Goal: Transaction & Acquisition: Book appointment/travel/reservation

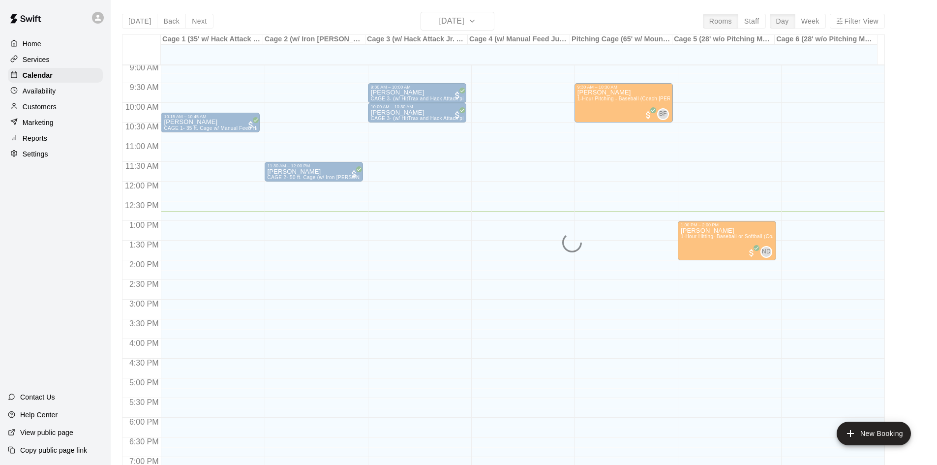
scroll to position [338, 0]
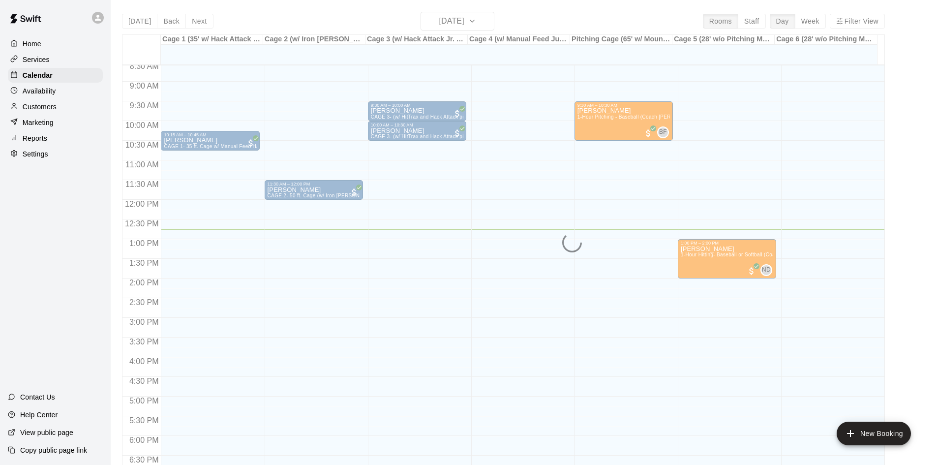
click at [653, 257] on div "12:00 AM – 8:00 AM Closed 9:30 AM – 10:30 AM David Robertson 1-Hour Pitching - …" at bounding box center [623, 200] width 98 height 944
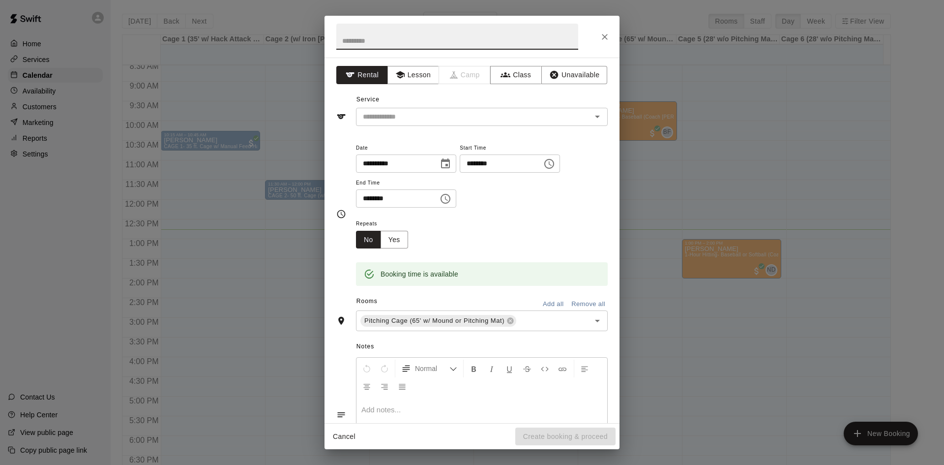
click at [606, 36] on icon "Close" at bounding box center [605, 37] width 10 height 10
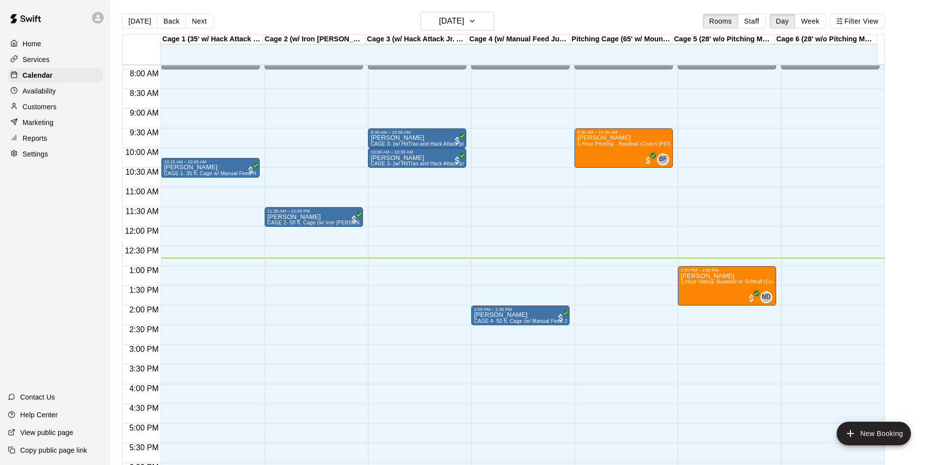
scroll to position [305, 0]
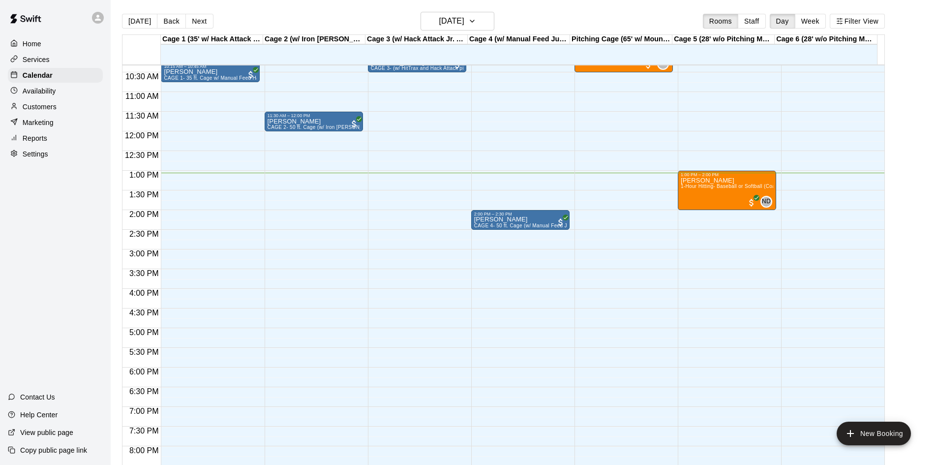
scroll to position [406, 0]
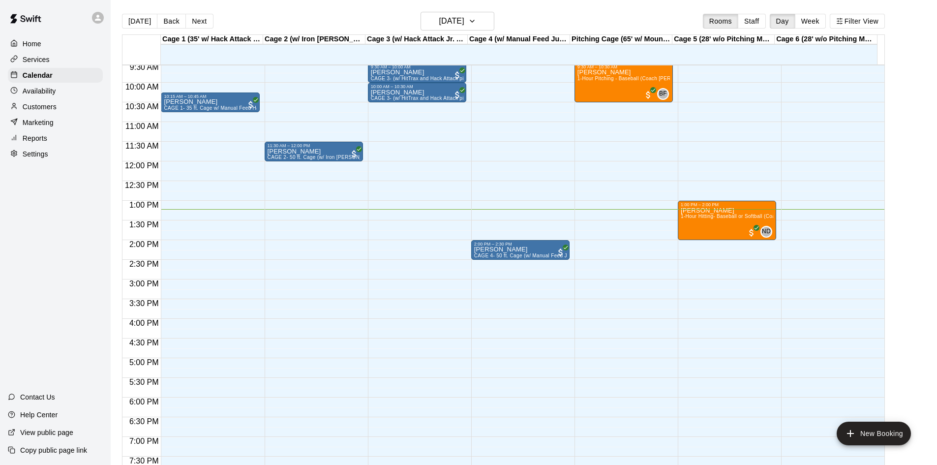
scroll to position [190, 0]
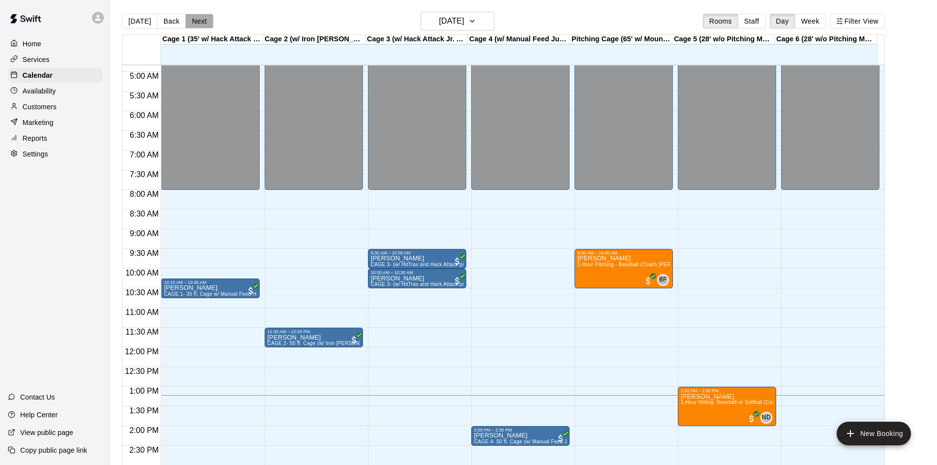
click at [190, 18] on button "Next" at bounding box center [199, 21] width 28 height 15
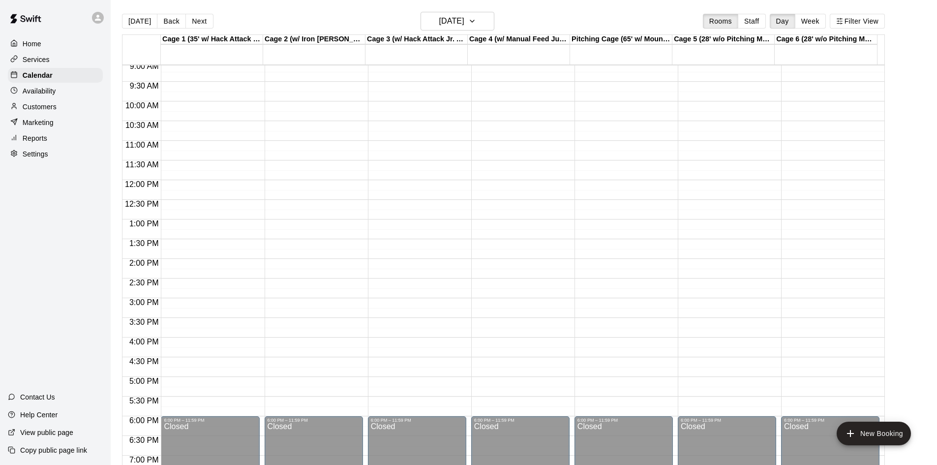
scroll to position [338, 0]
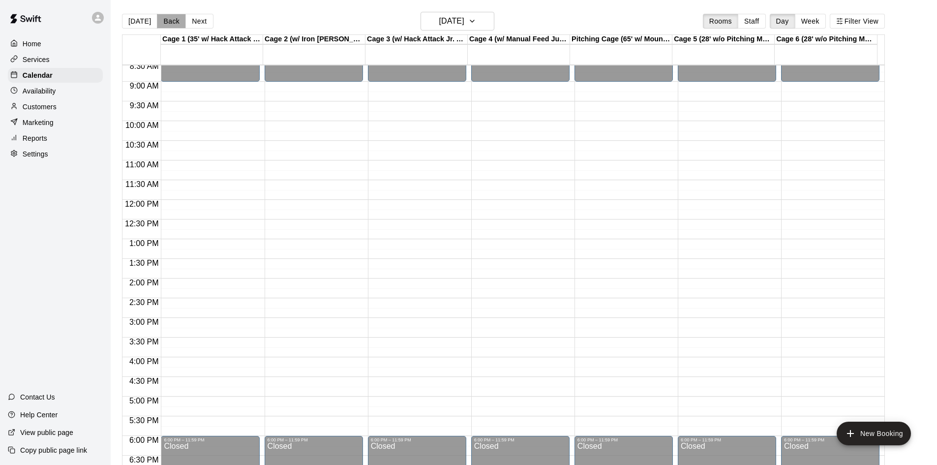
click at [168, 27] on button "Back" at bounding box center [171, 21] width 29 height 15
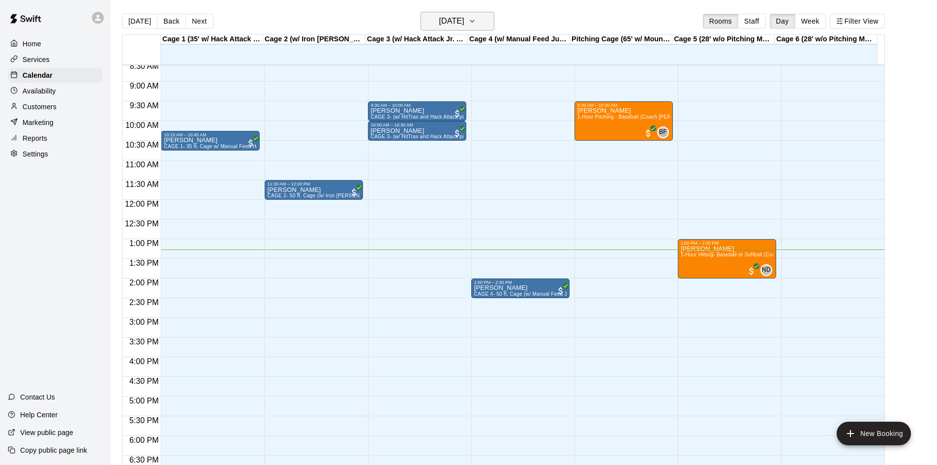
click at [476, 22] on icon "button" at bounding box center [472, 21] width 8 height 12
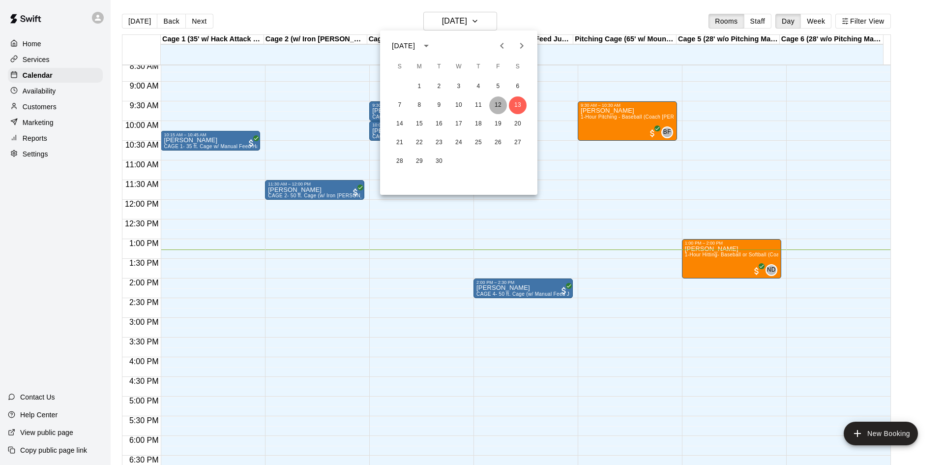
click at [502, 105] on button "12" at bounding box center [498, 105] width 18 height 18
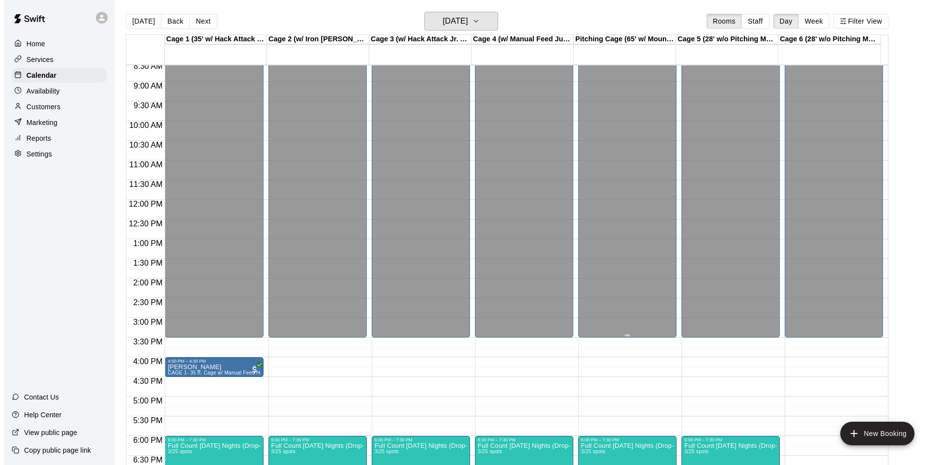
scroll to position [535, 0]
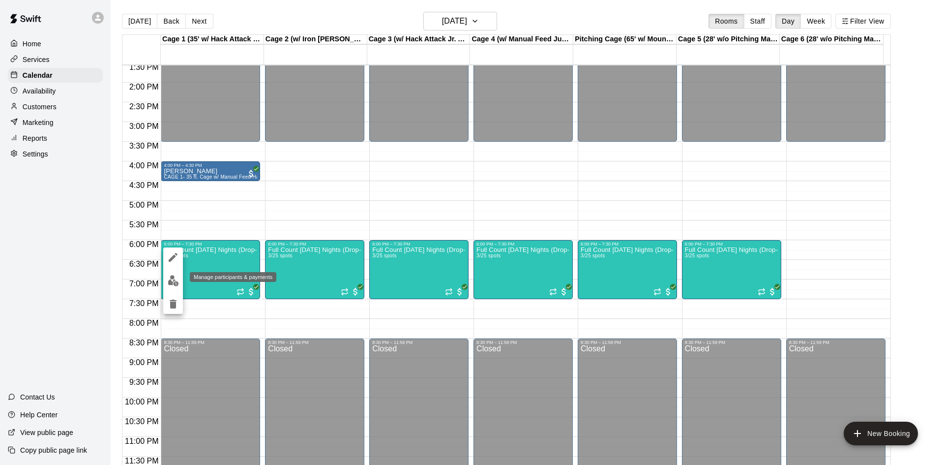
click at [172, 281] on img "edit" at bounding box center [173, 280] width 11 height 11
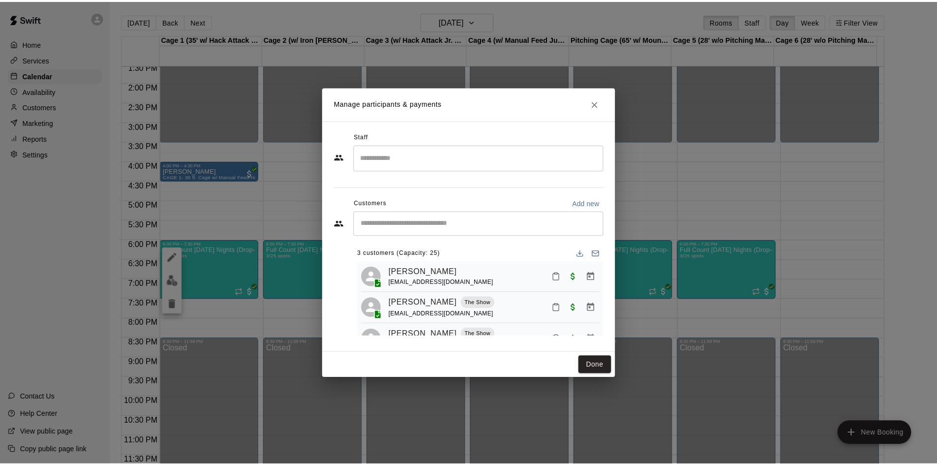
scroll to position [27, 0]
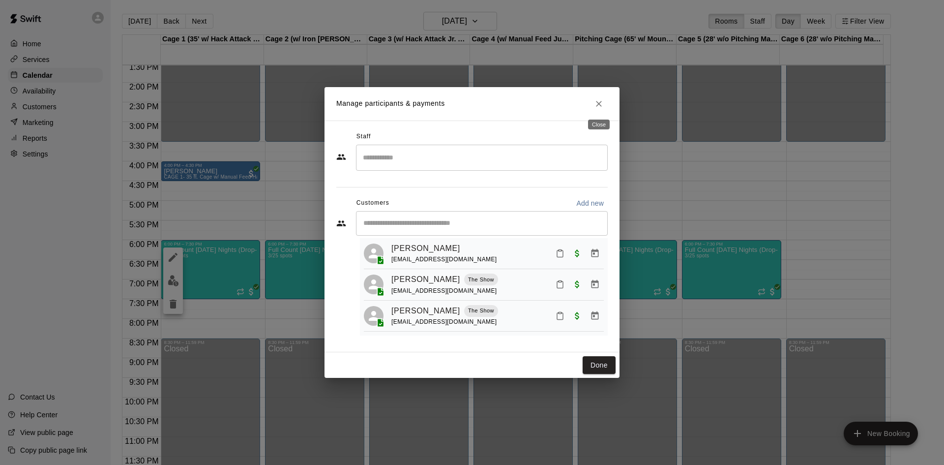
click at [601, 102] on icon "Close" at bounding box center [599, 104] width 6 height 6
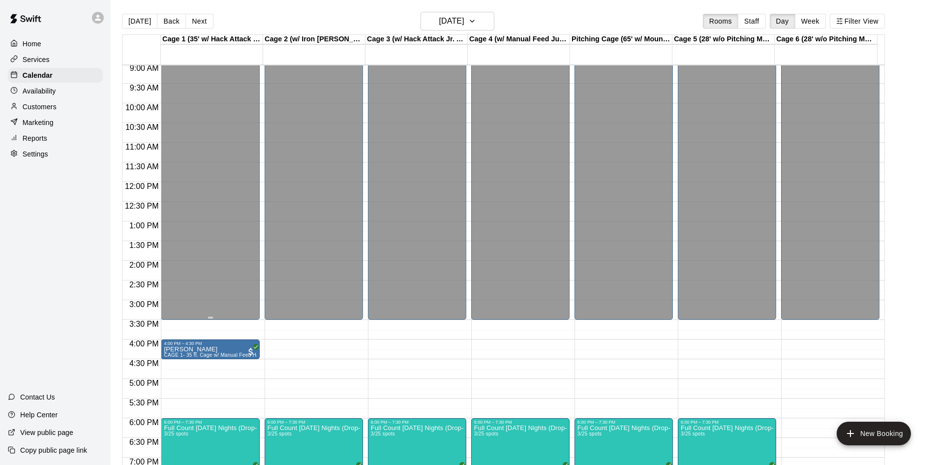
scroll to position [338, 0]
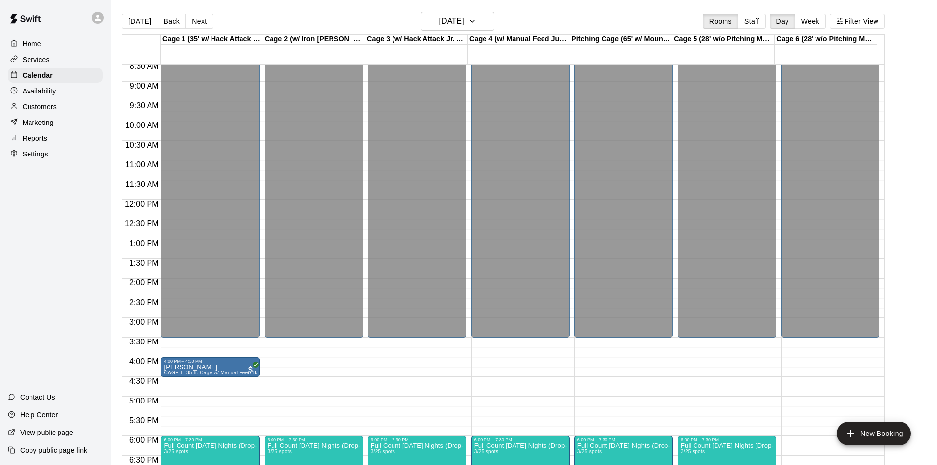
click at [204, 24] on button "Next" at bounding box center [199, 21] width 28 height 15
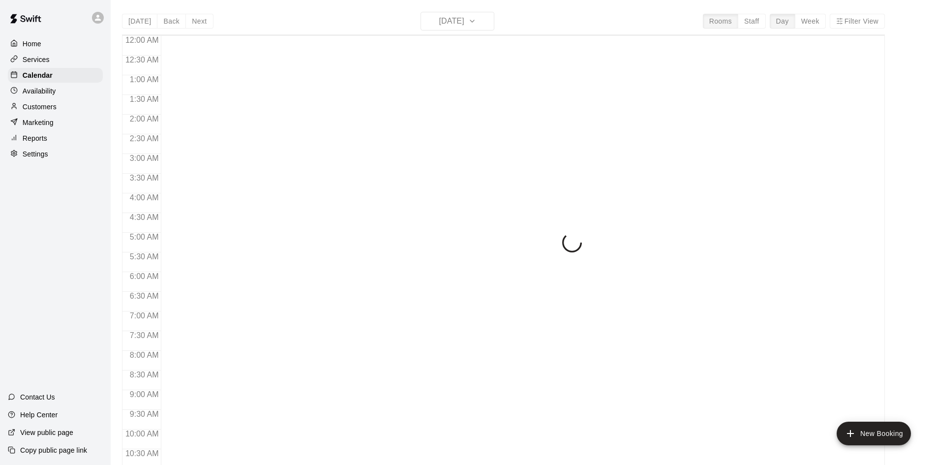
scroll to position [504, 0]
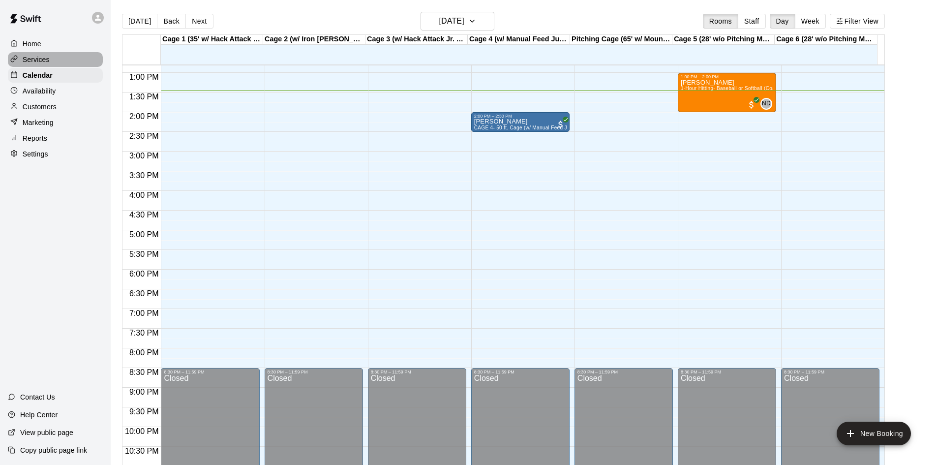
click at [58, 55] on div "Services" at bounding box center [55, 59] width 95 height 15
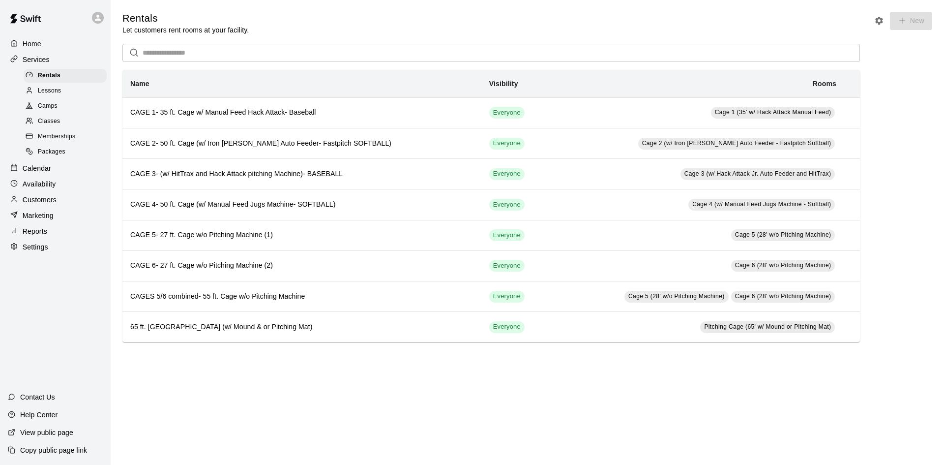
click at [66, 90] on div "Lessons" at bounding box center [65, 91] width 83 height 14
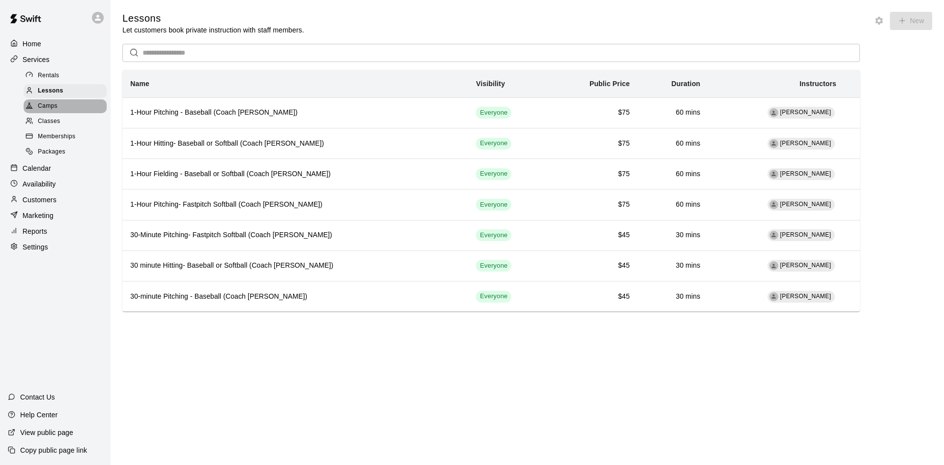
click at [55, 113] on div "Camps" at bounding box center [65, 106] width 83 height 14
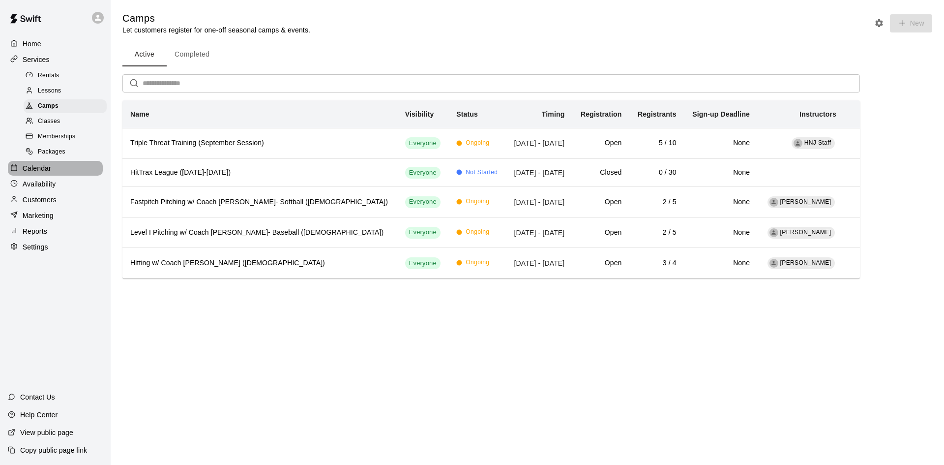
click at [55, 170] on div "Calendar" at bounding box center [55, 168] width 95 height 15
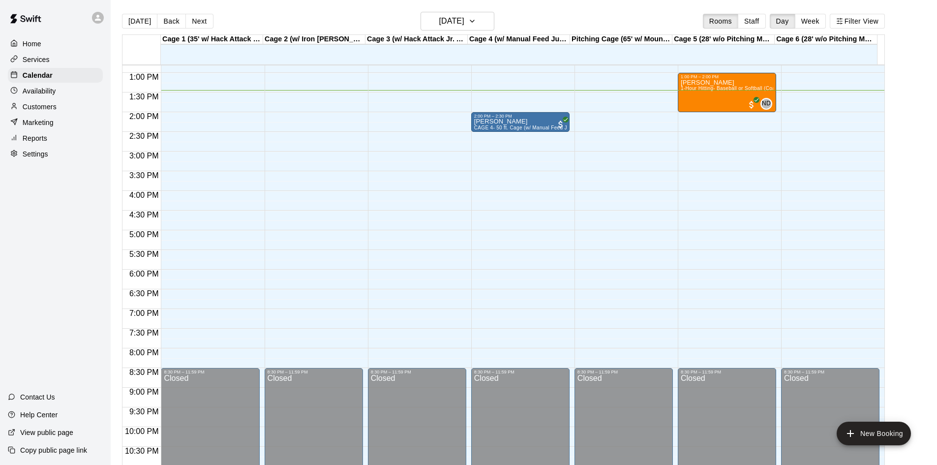
scroll to position [455, 0]
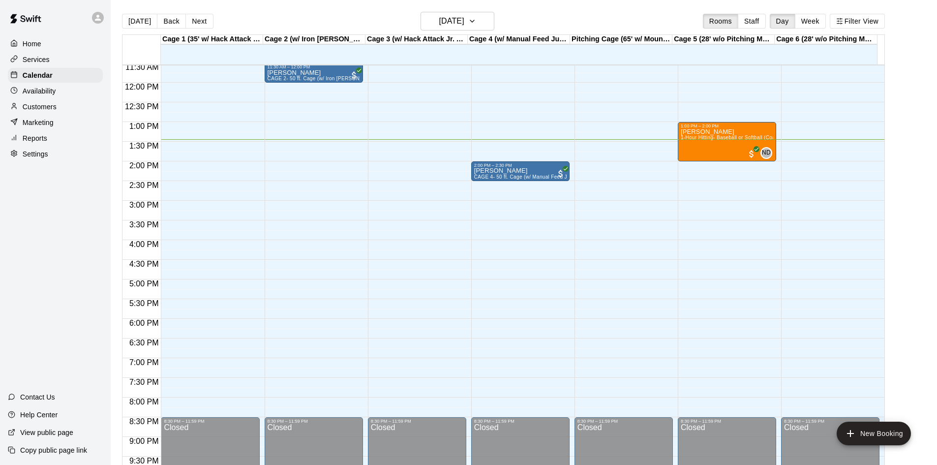
click at [30, 112] on p "Customers" at bounding box center [40, 107] width 34 height 10
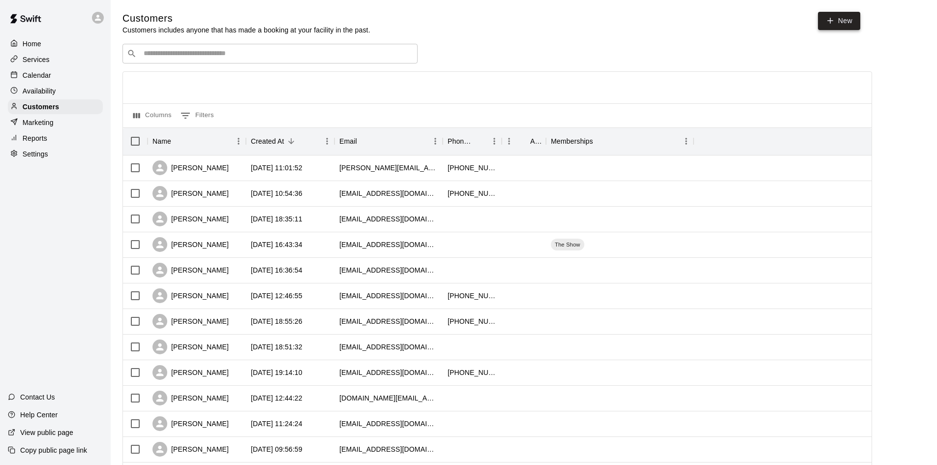
click at [839, 16] on link "New" at bounding box center [839, 21] width 42 height 18
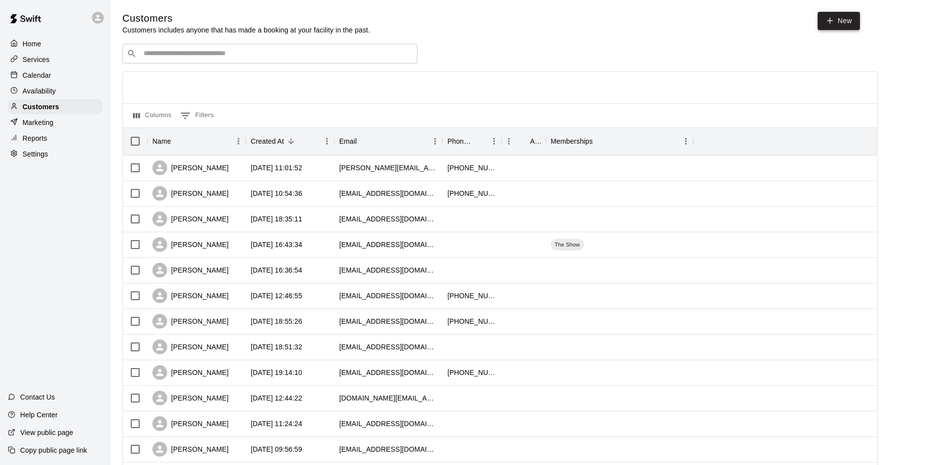
select select "**"
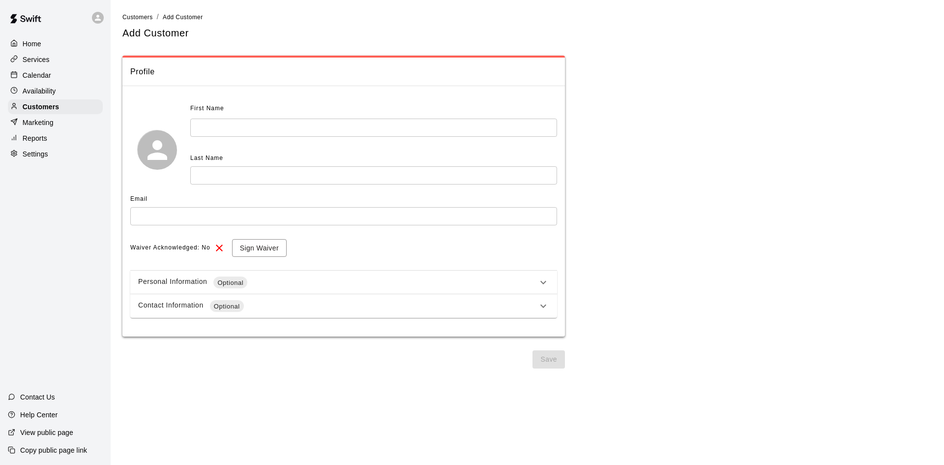
click at [542, 289] on div "Personal Information Optional" at bounding box center [343, 282] width 427 height 24
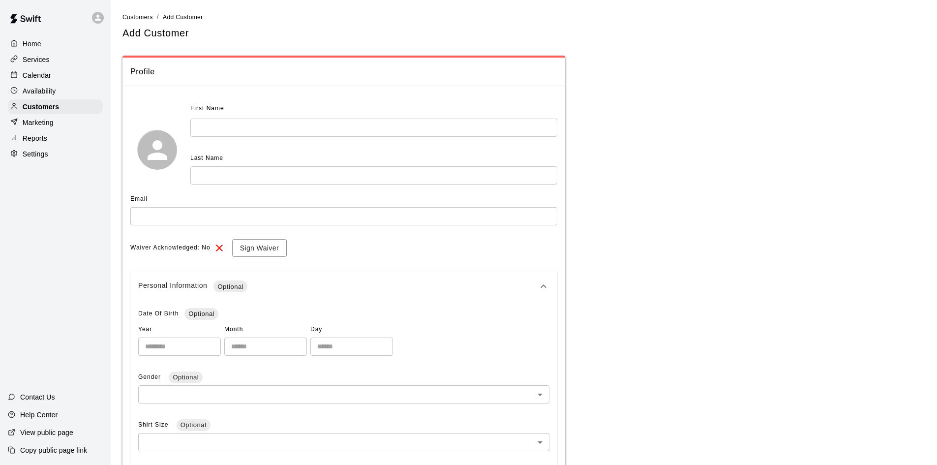
click at [530, 300] on div "Personal Information Optional" at bounding box center [343, 285] width 427 height 31
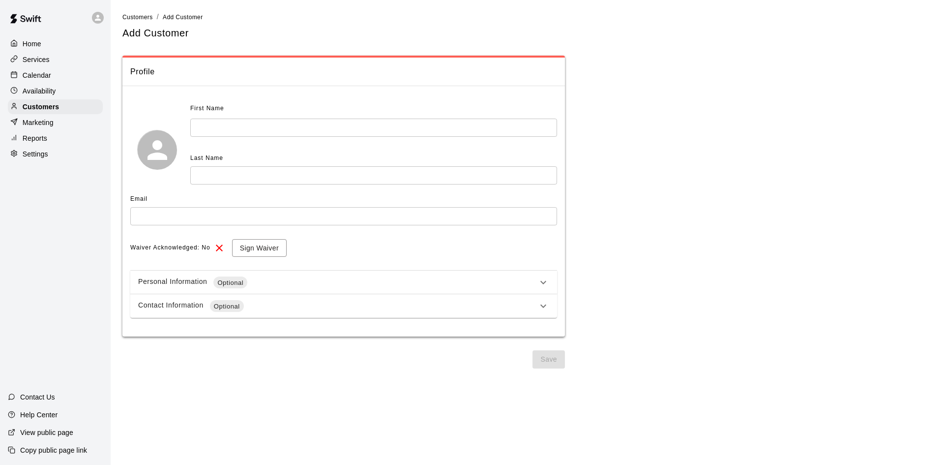
click at [46, 98] on div "Availability" at bounding box center [55, 91] width 95 height 15
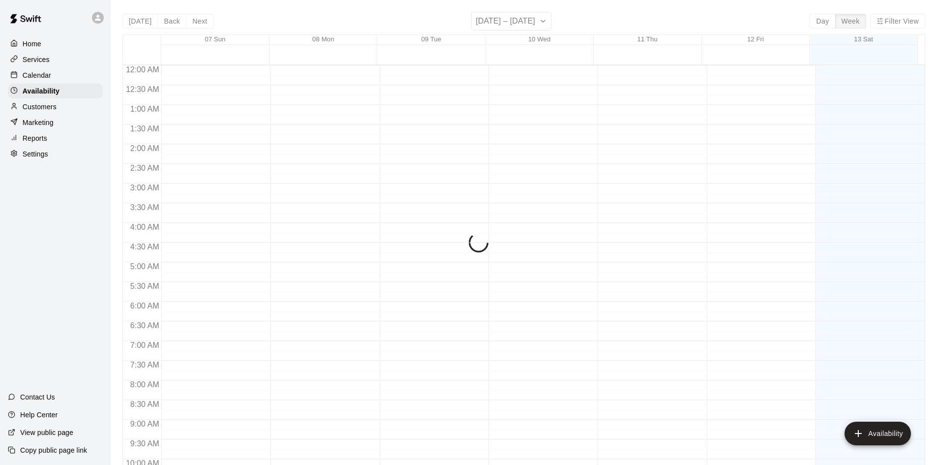
scroll to position [529, 0]
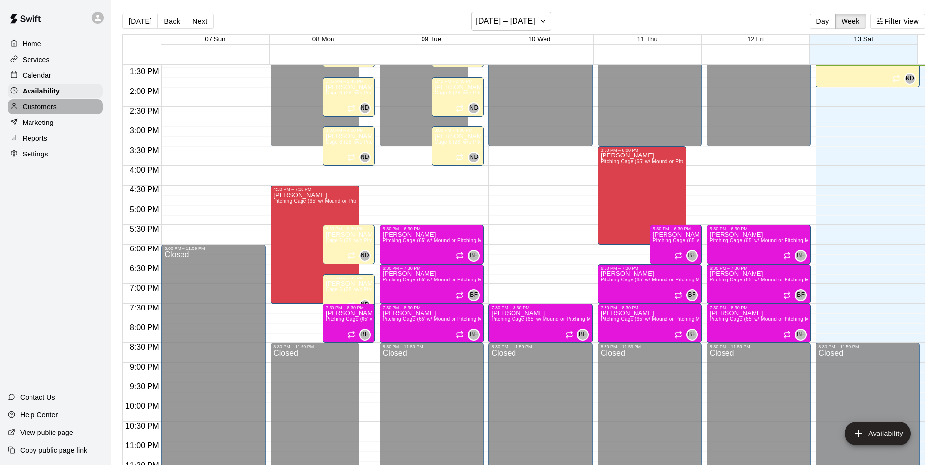
click at [55, 106] on p "Customers" at bounding box center [40, 107] width 34 height 10
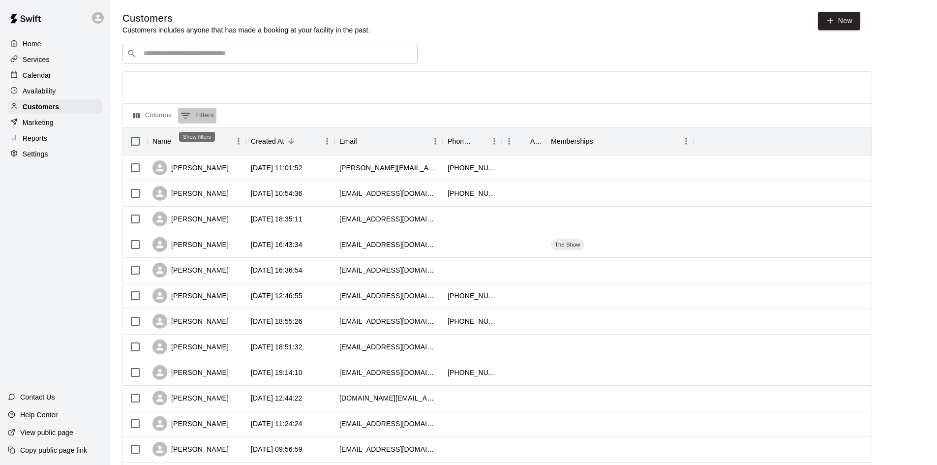
click at [211, 121] on button "0 Filters" at bounding box center [197, 116] width 38 height 16
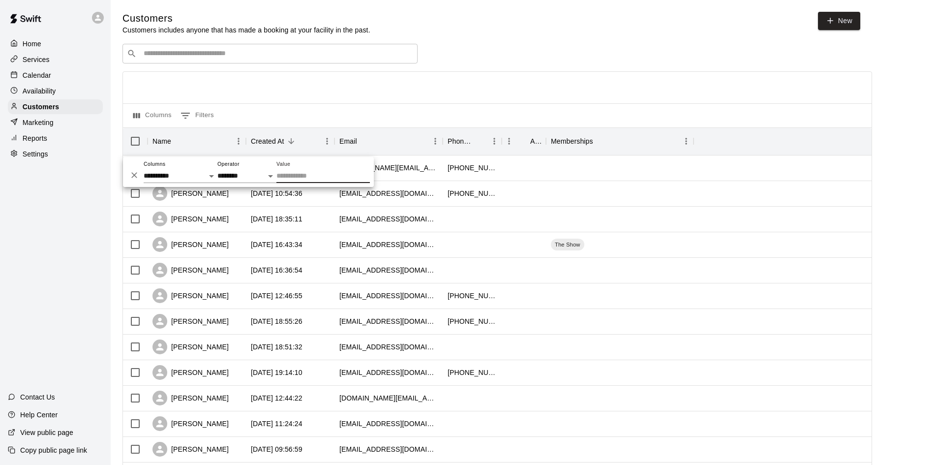
click at [325, 106] on div "Columns 0 Filters" at bounding box center [497, 115] width 749 height 24
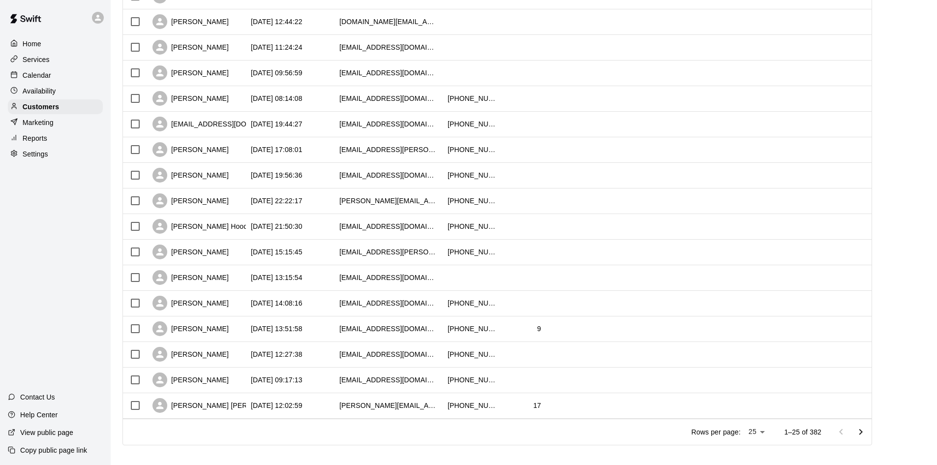
scroll to position [386, 0]
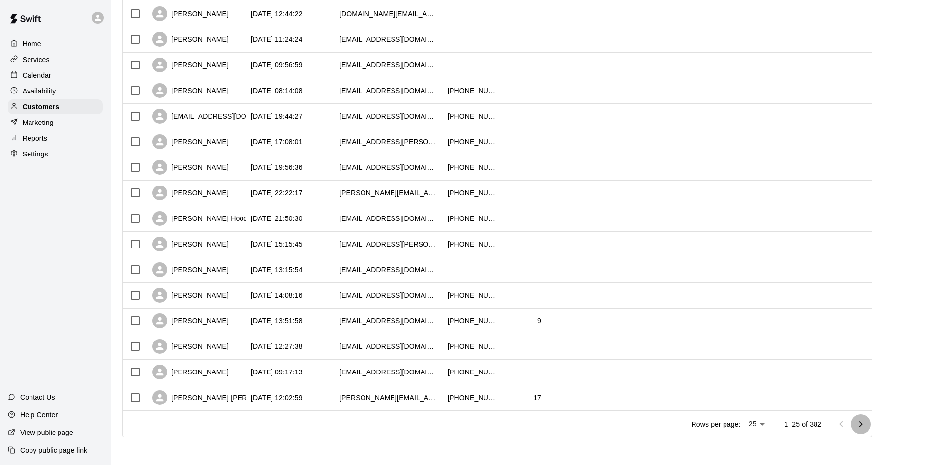
click at [863, 421] on icon "Go to next page" at bounding box center [861, 424] width 12 height 12
click at [869, 432] on button "Go to next page" at bounding box center [861, 424] width 20 height 20
click at [866, 422] on icon "Go to next page" at bounding box center [861, 424] width 12 height 12
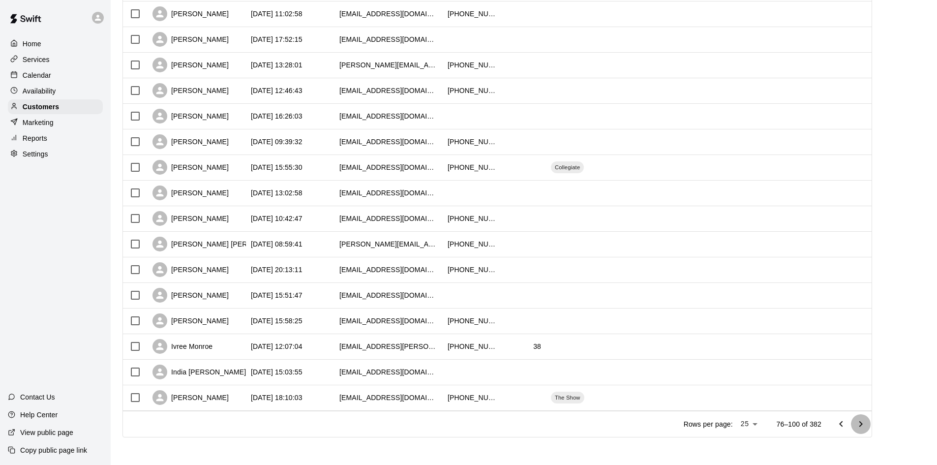
click at [859, 428] on button "Go to next page" at bounding box center [861, 424] width 20 height 20
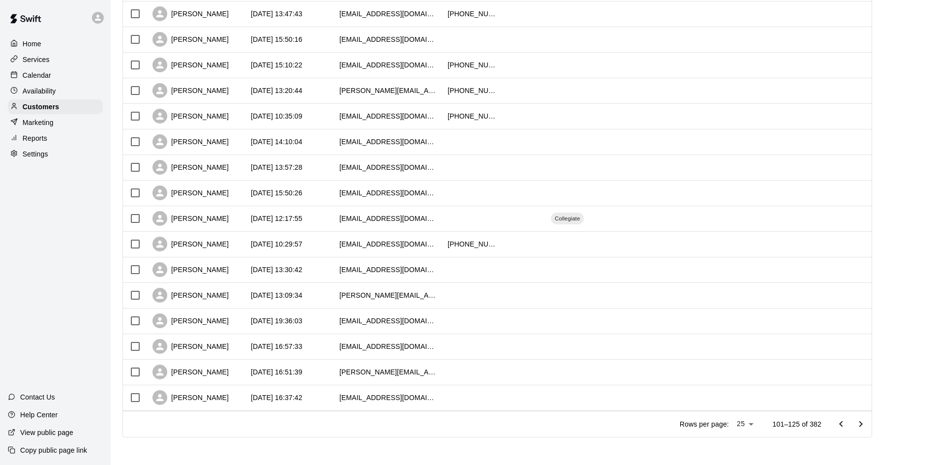
click at [861, 421] on icon "Go to next page" at bounding box center [861, 424] width 12 height 12
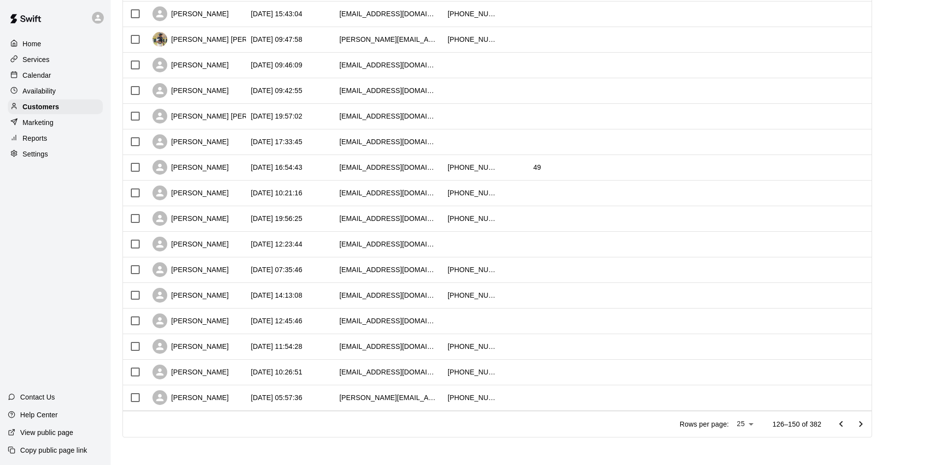
click at [867, 421] on icon "Go to next page" at bounding box center [861, 424] width 12 height 12
click at [865, 422] on icon "Go to next page" at bounding box center [861, 424] width 12 height 12
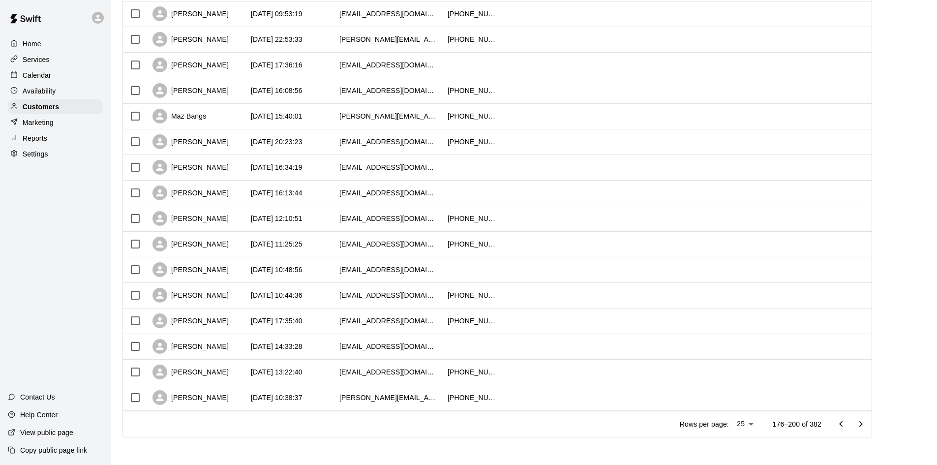
click at [863, 420] on icon "Go to next page" at bounding box center [861, 424] width 12 height 12
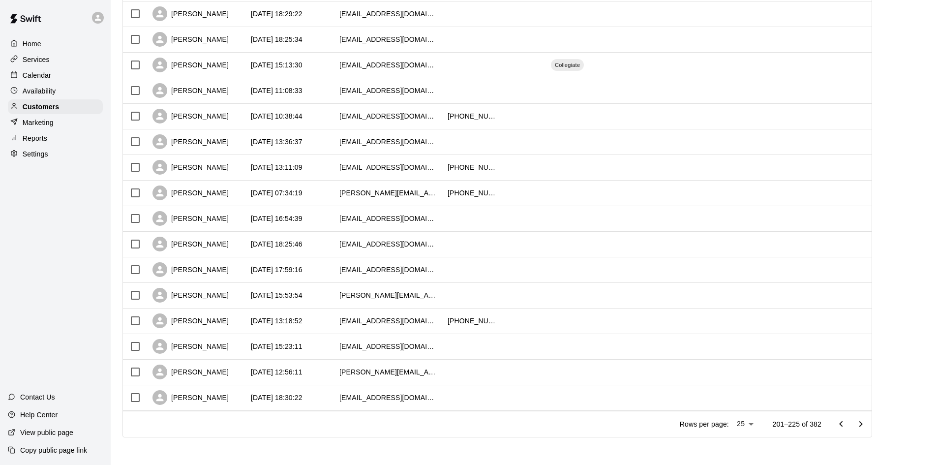
click at [867, 422] on icon "Go to next page" at bounding box center [861, 424] width 12 height 12
click at [863, 423] on icon "Go to next page" at bounding box center [860, 424] width 3 height 6
click at [867, 425] on icon "Go to next page" at bounding box center [861, 424] width 12 height 12
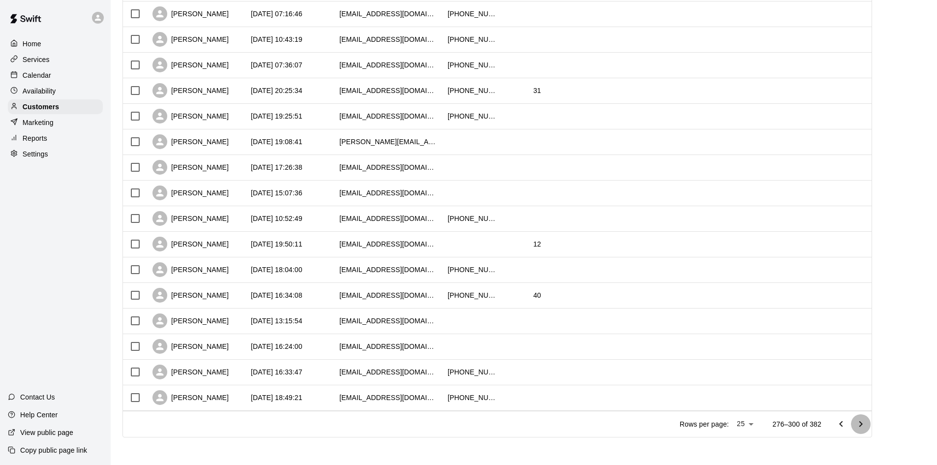
click at [864, 423] on icon "Go to next page" at bounding box center [861, 424] width 12 height 12
click at [863, 425] on icon "Go to next page" at bounding box center [861, 424] width 12 height 12
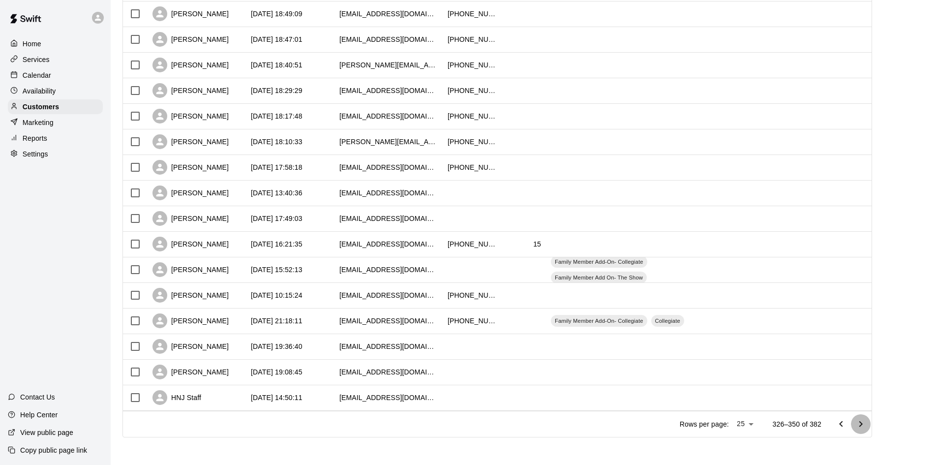
click at [871, 427] on button "Go to next page" at bounding box center [861, 424] width 20 height 20
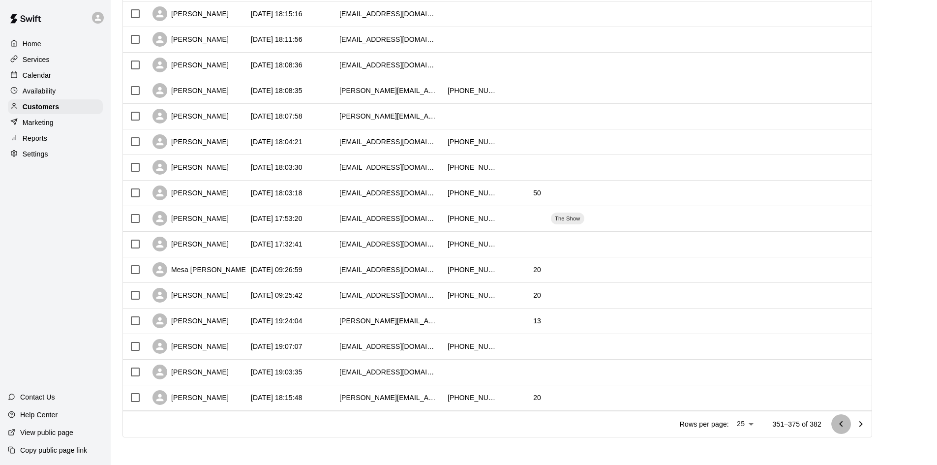
click at [851, 424] on button "Go to previous page" at bounding box center [841, 424] width 20 height 20
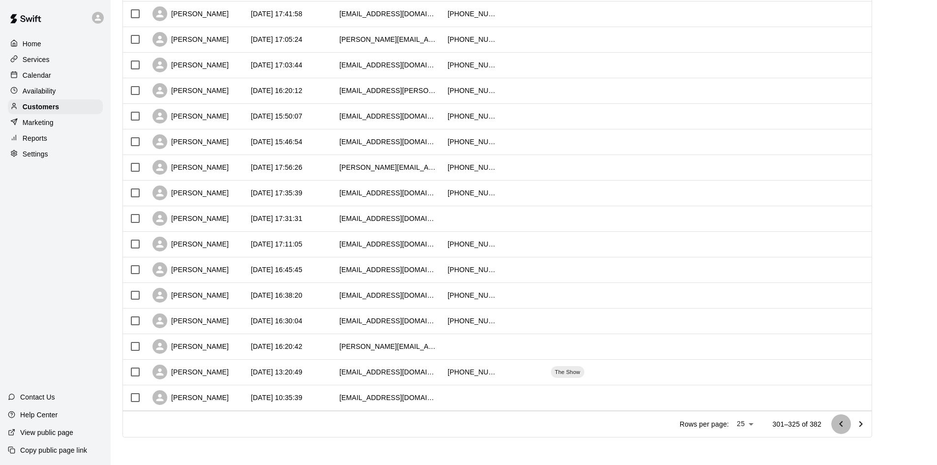
click at [851, 424] on button "Go to previous page" at bounding box center [841, 424] width 20 height 20
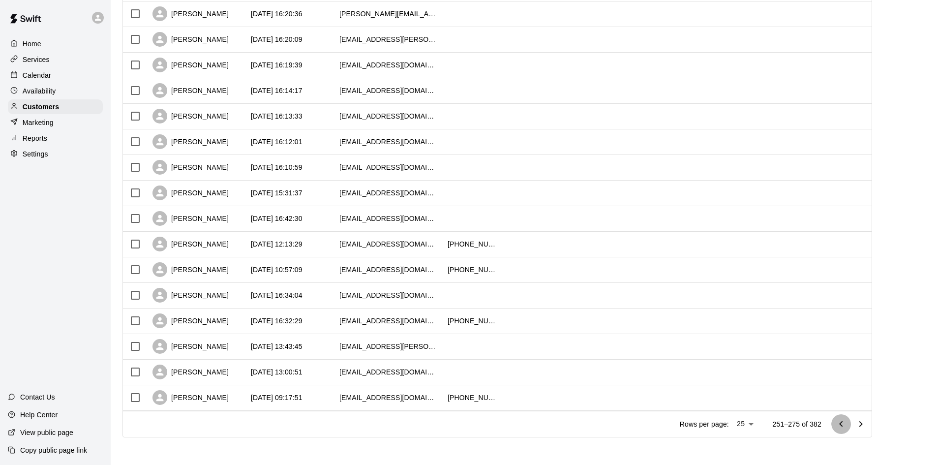
click at [851, 424] on button "Go to previous page" at bounding box center [841, 424] width 20 height 20
click at [847, 424] on icon "Go to previous page" at bounding box center [841, 424] width 12 height 12
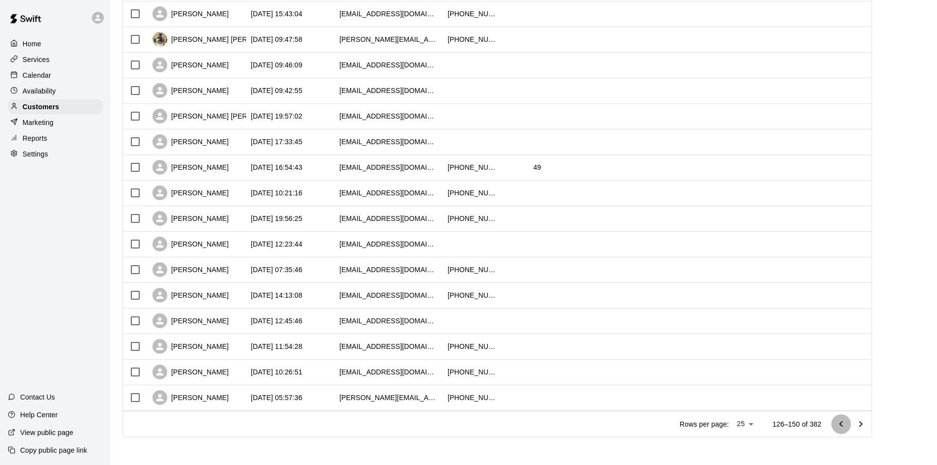
click at [847, 424] on icon "Go to previous page" at bounding box center [841, 424] width 12 height 12
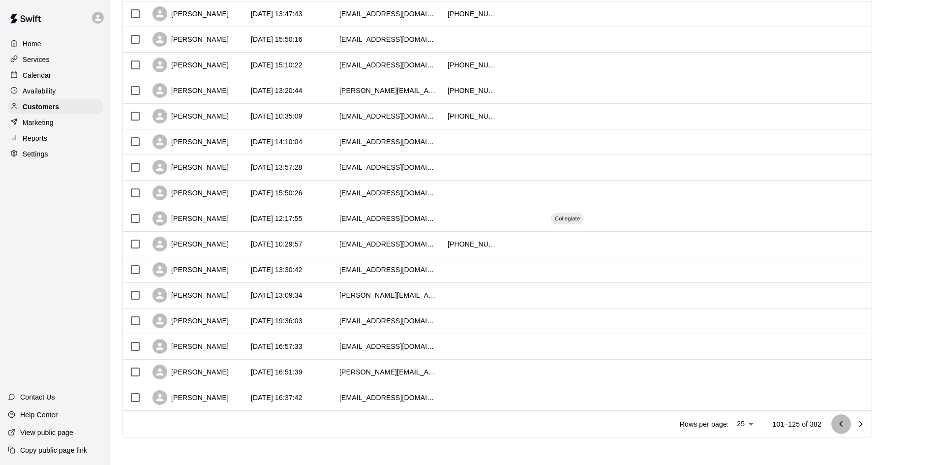
click at [847, 424] on icon "Go to previous page" at bounding box center [841, 424] width 12 height 12
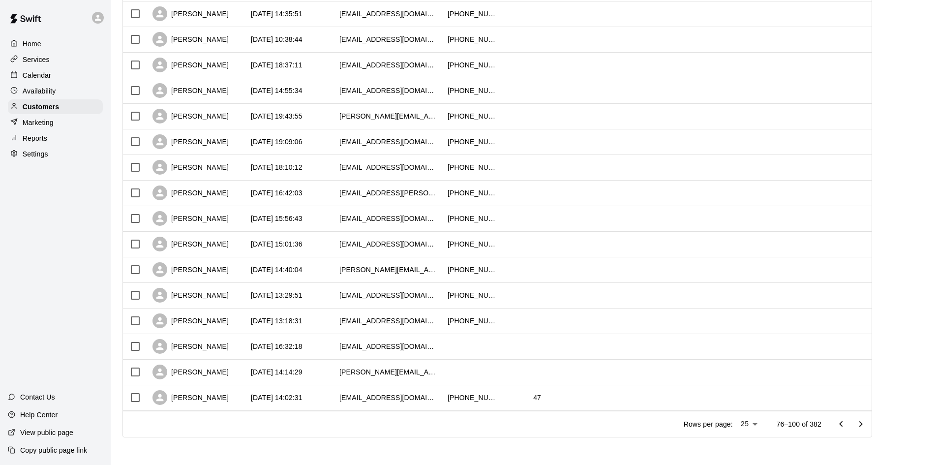
click at [847, 424] on icon "Go to previous page" at bounding box center [841, 424] width 12 height 12
click at [852, 424] on div at bounding box center [850, 424] width 39 height 20
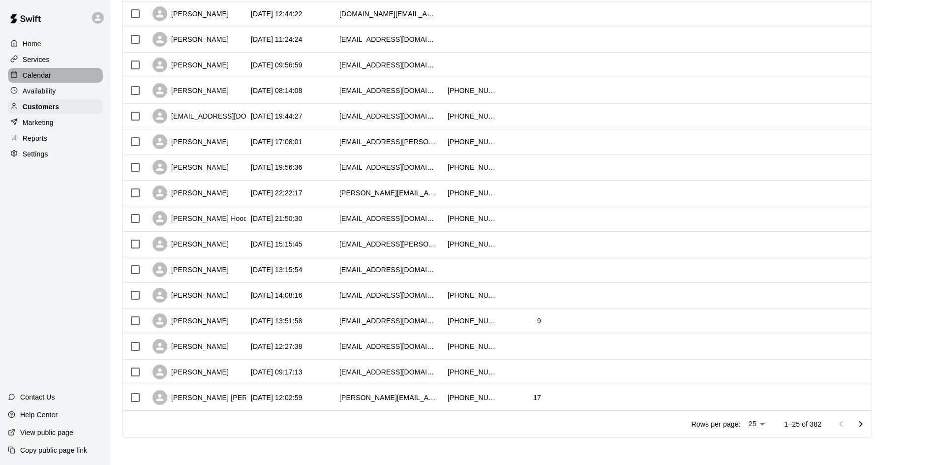
click at [58, 75] on div "Calendar" at bounding box center [55, 75] width 95 height 15
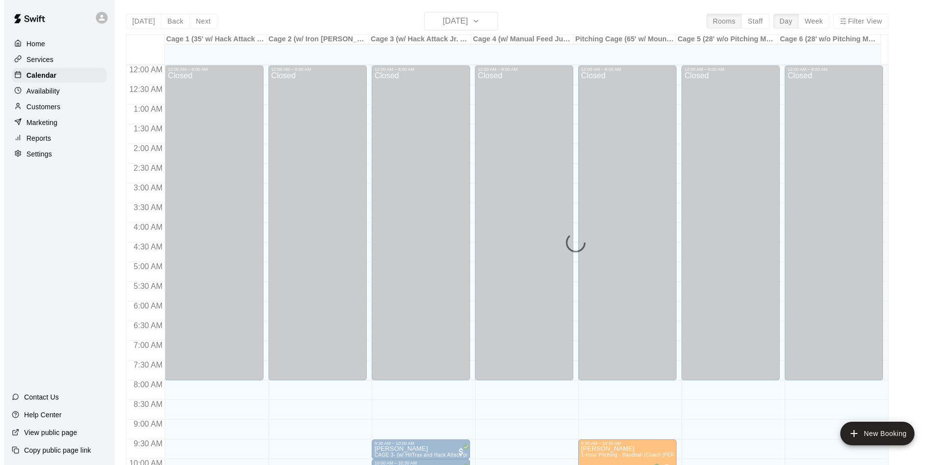
scroll to position [504, 0]
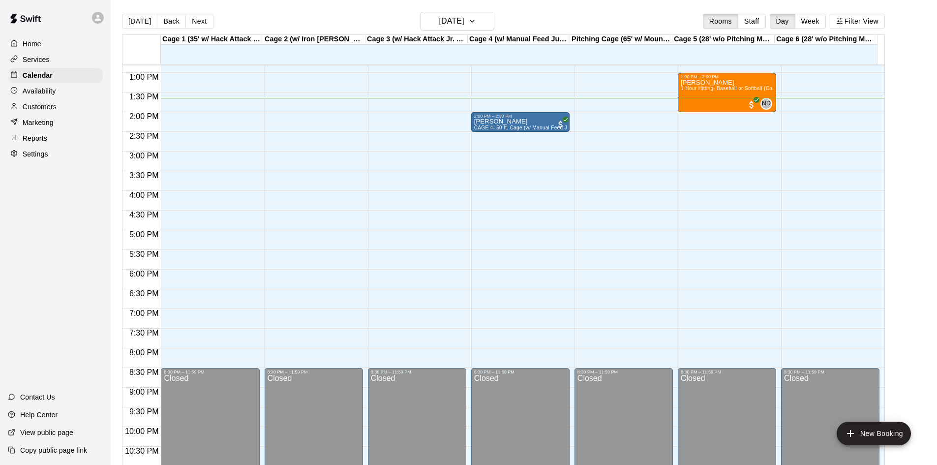
click at [313, 133] on div "12:00 AM – 8:00 AM Closed 11:30 AM – 12:00 PM Maddie Brown CAGE 2- 50 ft. Cage …" at bounding box center [314, 33] width 98 height 944
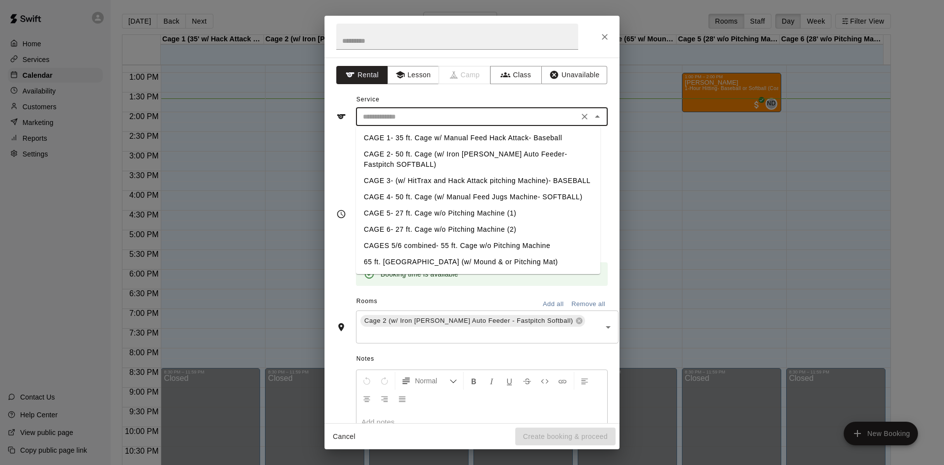
click at [406, 117] on input "text" at bounding box center [467, 117] width 217 height 12
click at [334, 266] on div "**********" at bounding box center [472, 240] width 295 height 365
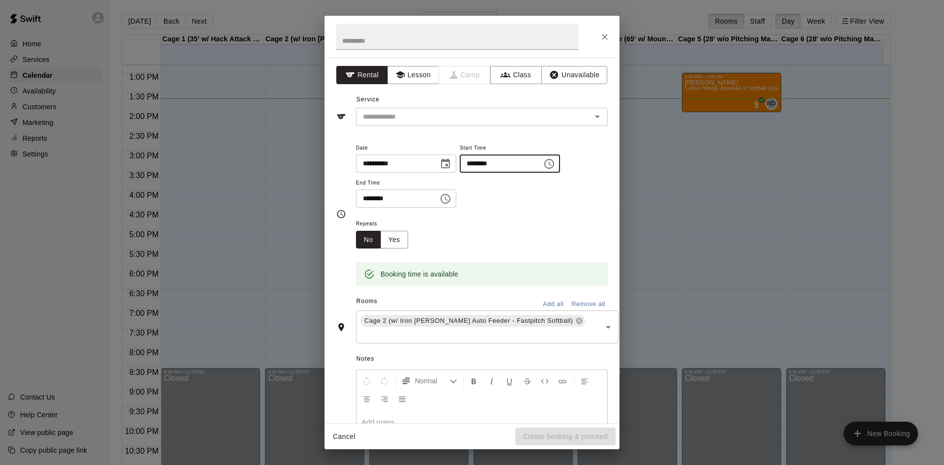
click at [495, 165] on input "********" at bounding box center [498, 163] width 76 height 18
type input "********"
click at [504, 202] on div "**********" at bounding box center [482, 175] width 252 height 66
click at [377, 200] on input "********" at bounding box center [394, 198] width 76 height 18
type input "********"
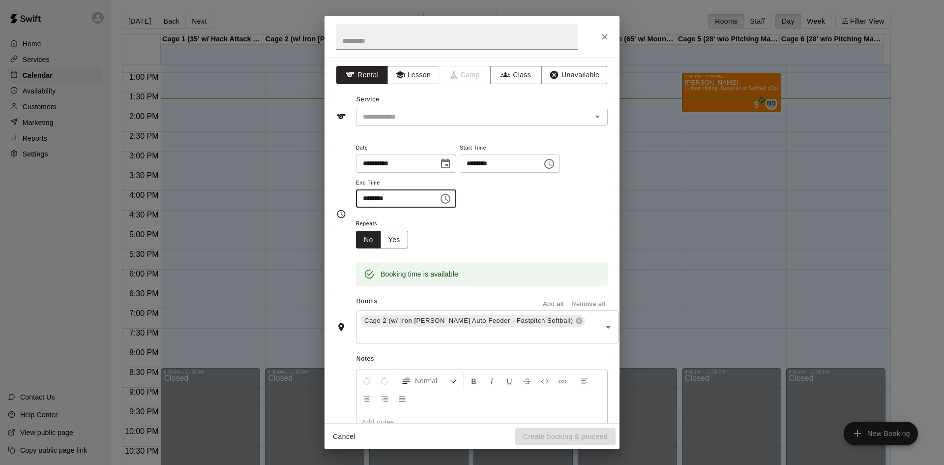
click at [492, 227] on div "Repeats No Yes" at bounding box center [482, 232] width 252 height 31
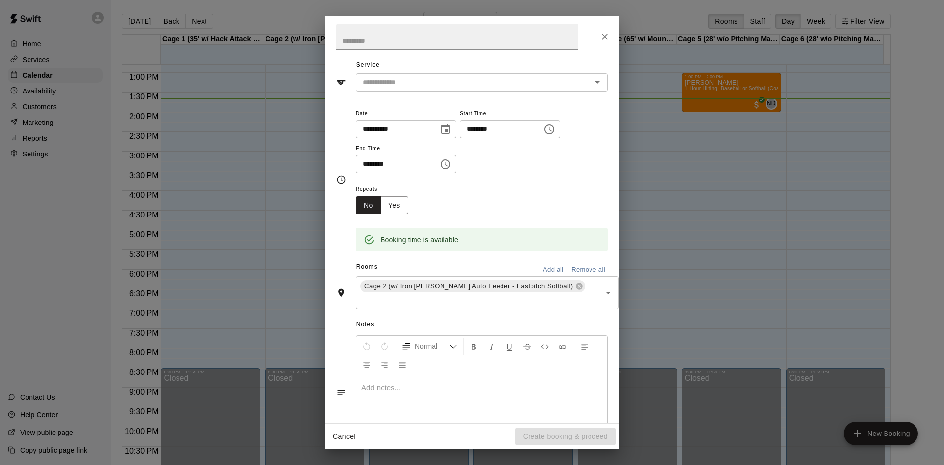
scroll to position [0, 0]
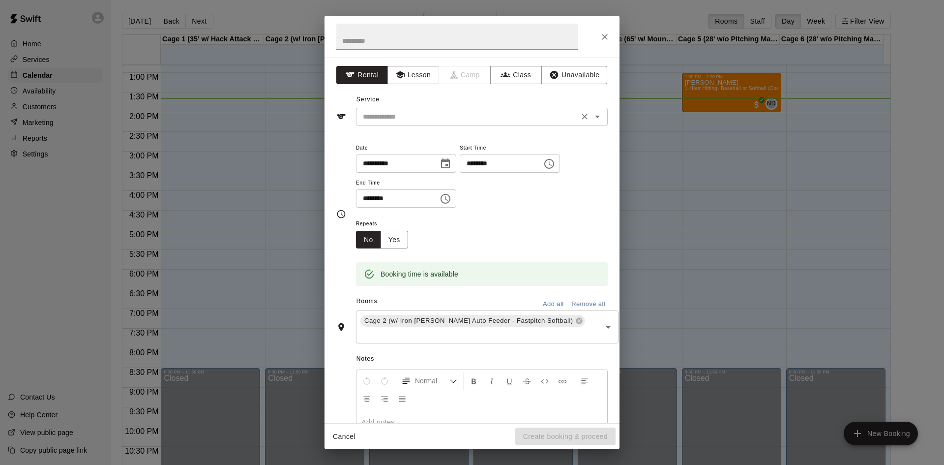
click at [402, 125] on div "​" at bounding box center [482, 117] width 252 height 18
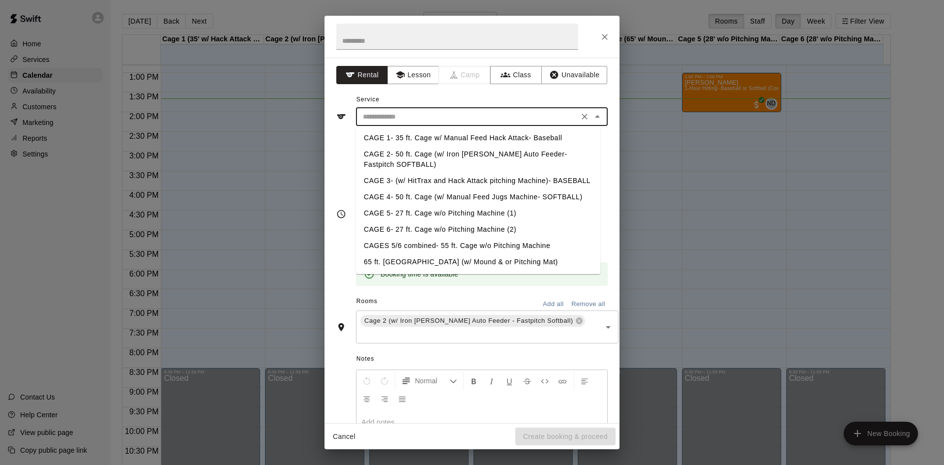
click at [405, 159] on li "CAGE 2- 50 ft. Cage (w/ Iron [PERSON_NAME] Auto Feeder- Fastpitch SOFTBALL)" at bounding box center [478, 159] width 244 height 27
type input "**********"
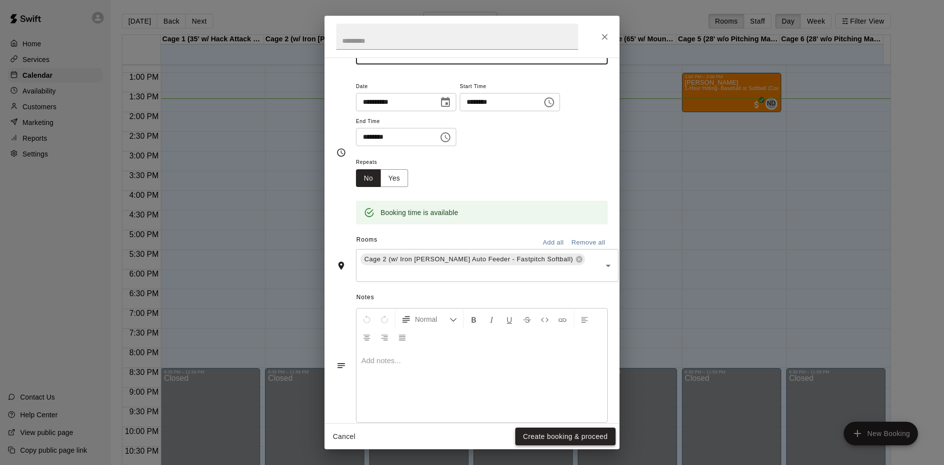
scroll to position [67, 0]
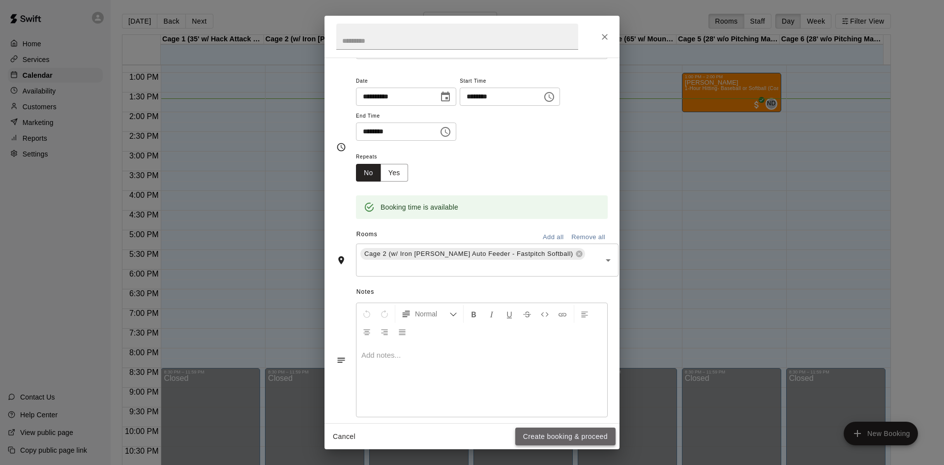
click at [558, 439] on button "Create booking & proceed" at bounding box center [565, 436] width 100 height 18
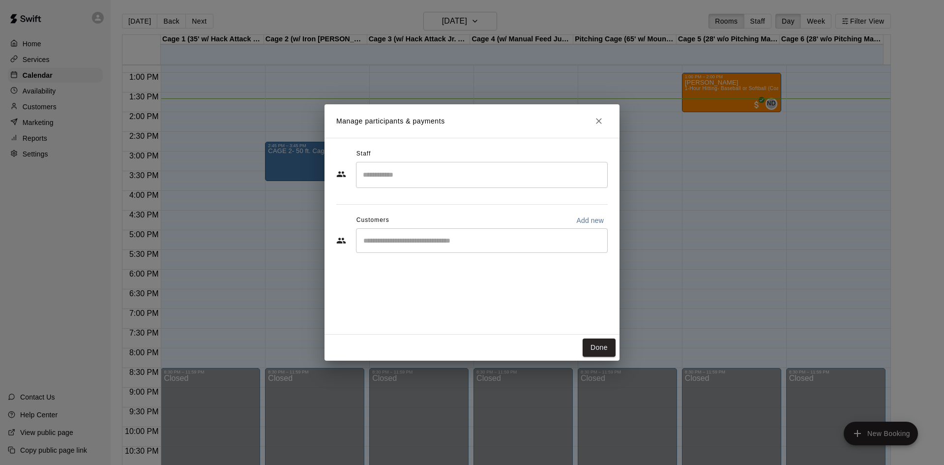
click at [590, 224] on p "Add new" at bounding box center [590, 220] width 28 height 10
select select "**"
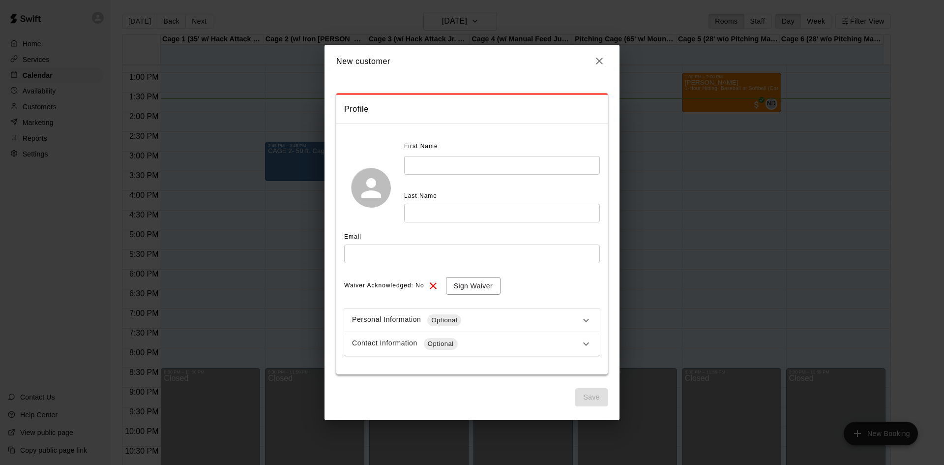
click at [447, 164] on input "text" at bounding box center [502, 165] width 196 height 18
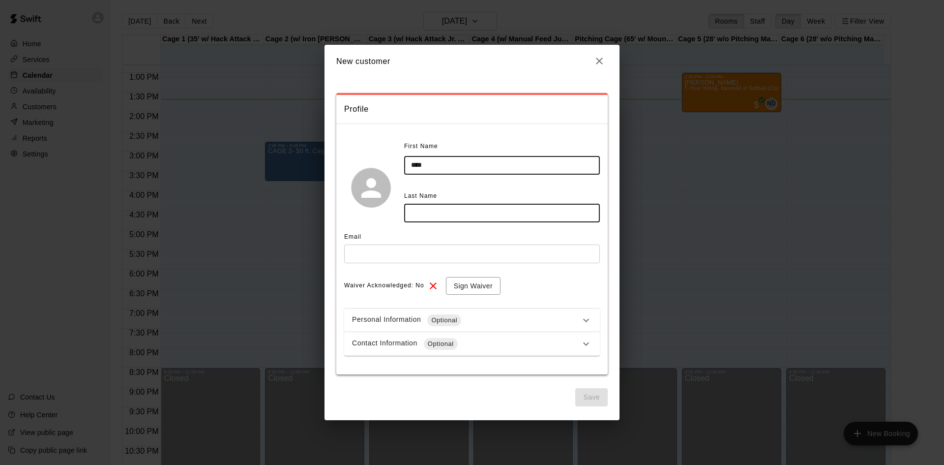
type input "****"
click at [488, 210] on input "text" at bounding box center [502, 213] width 196 height 18
type input "******"
click at [388, 237] on div "Email" at bounding box center [472, 237] width 256 height 16
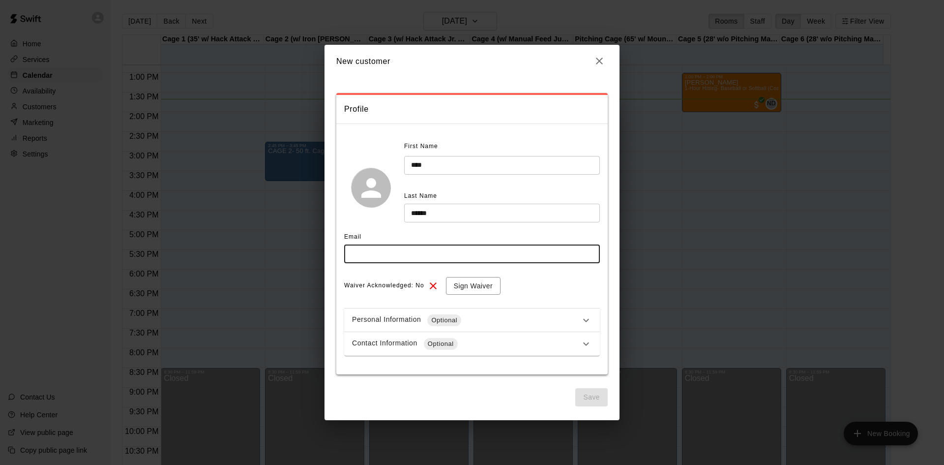
click at [383, 251] on input "text" at bounding box center [472, 253] width 256 height 18
type input "**********"
click at [529, 285] on div "Waiver Acknowledged: No Sign Waiver" at bounding box center [472, 286] width 256 height 18
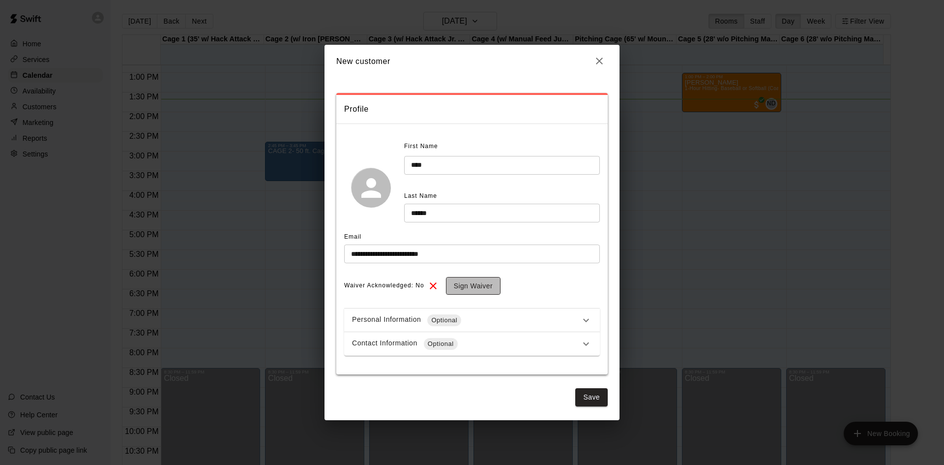
click at [481, 288] on button "Sign Waiver" at bounding box center [473, 286] width 55 height 18
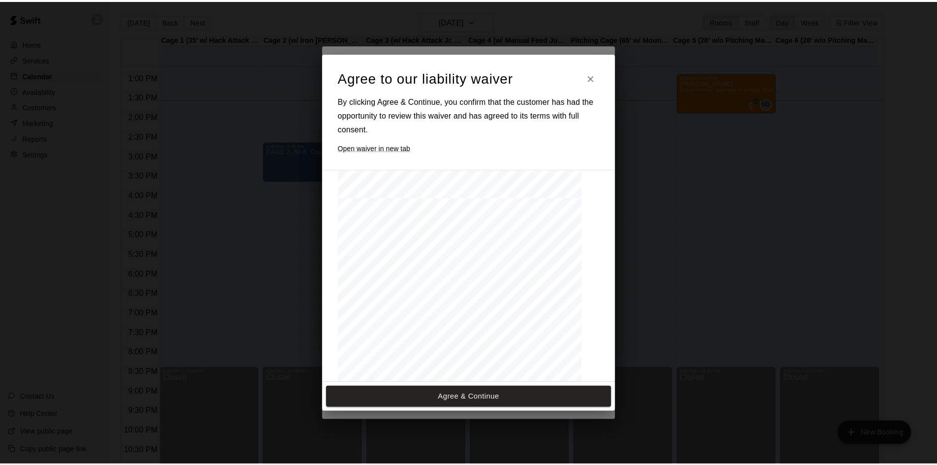
scroll to position [1068, 0]
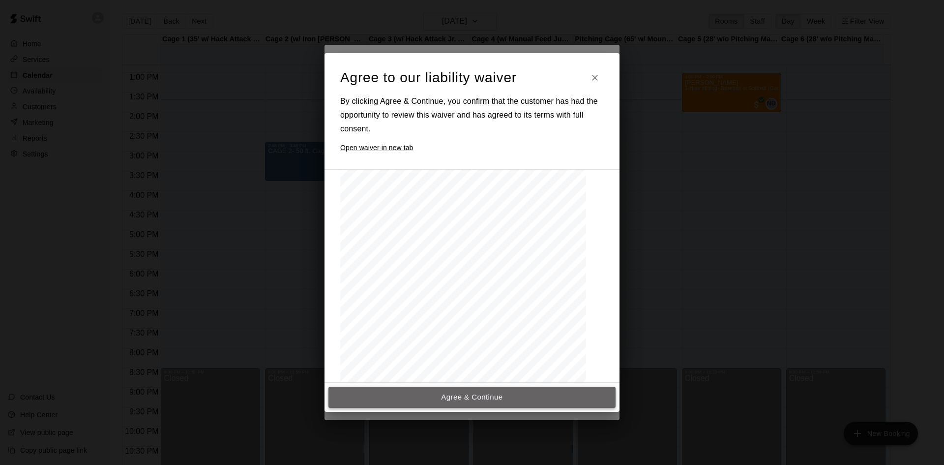
click at [482, 403] on button "Agree & Continue" at bounding box center [472, 397] width 287 height 21
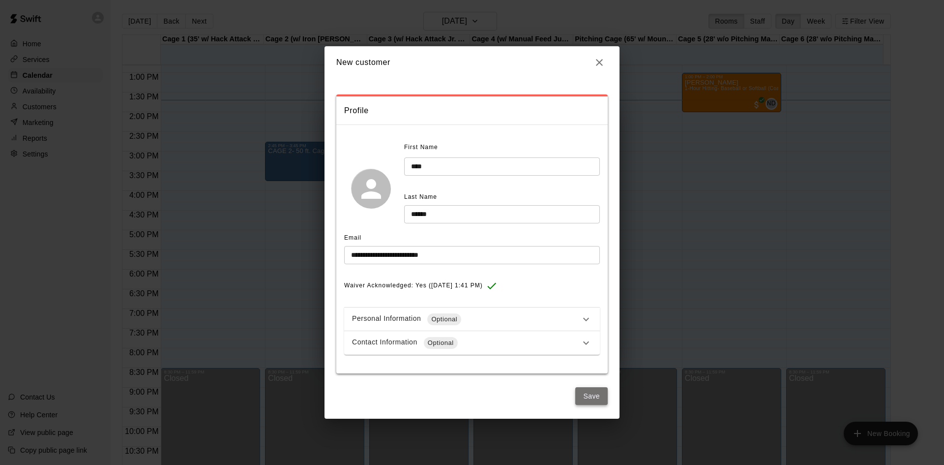
click at [602, 397] on button "Save" at bounding box center [591, 396] width 32 height 18
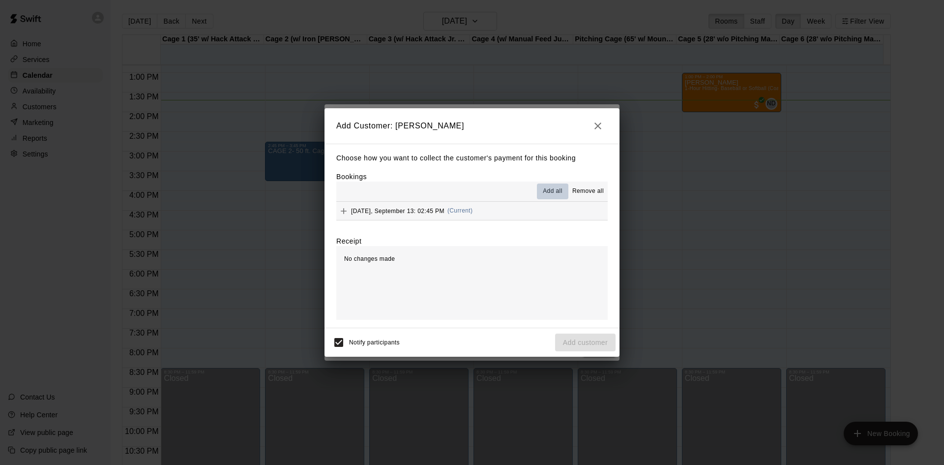
click at [549, 192] on span "Add all" at bounding box center [553, 191] width 20 height 10
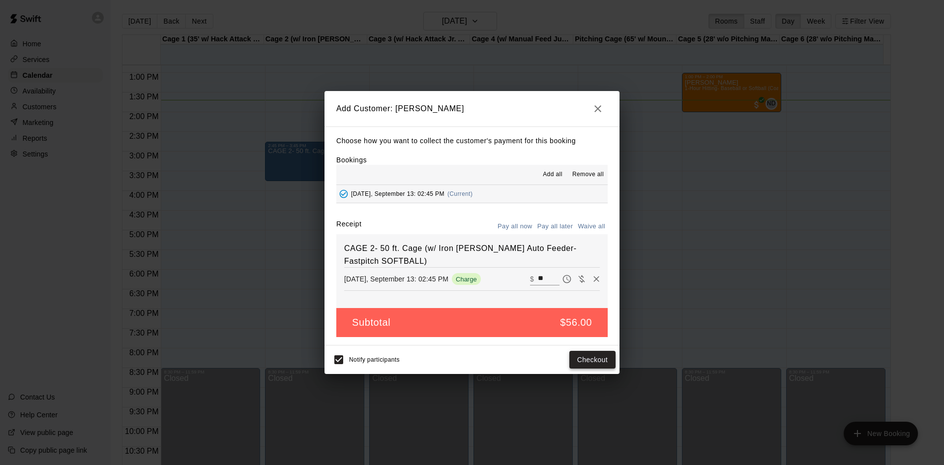
click at [595, 362] on button "Checkout" at bounding box center [593, 360] width 46 height 18
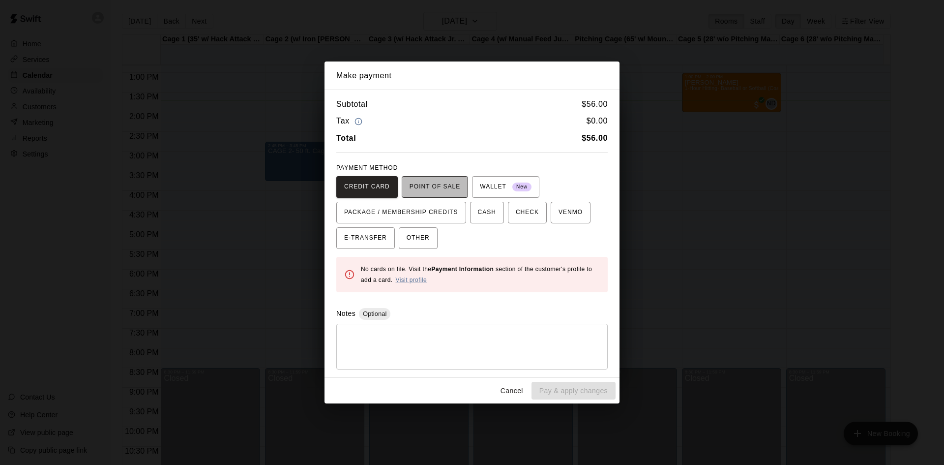
click at [442, 188] on span "POINT OF SALE" at bounding box center [435, 187] width 51 height 16
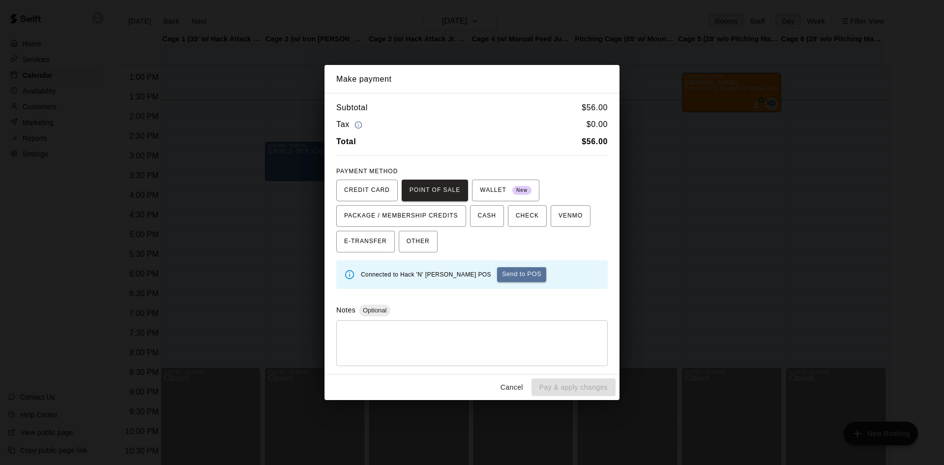
click at [502, 268] on button "Send to POS" at bounding box center [521, 274] width 49 height 15
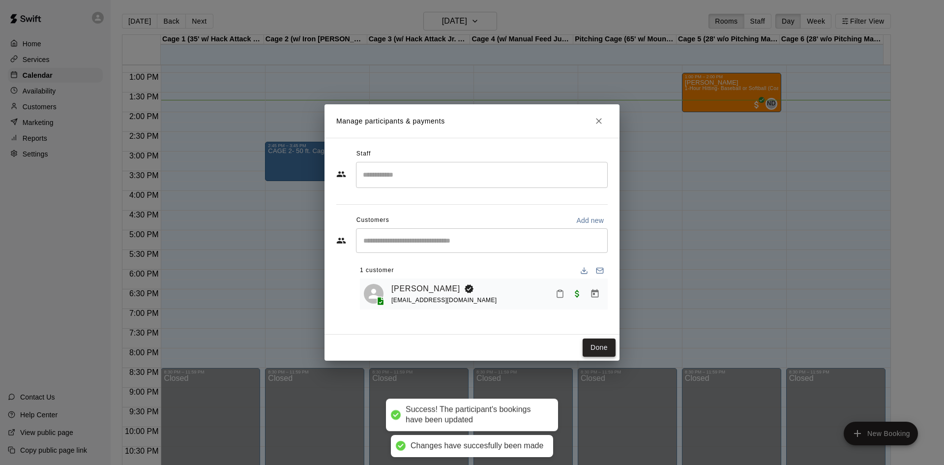
click at [604, 351] on button "Done" at bounding box center [599, 347] width 33 height 18
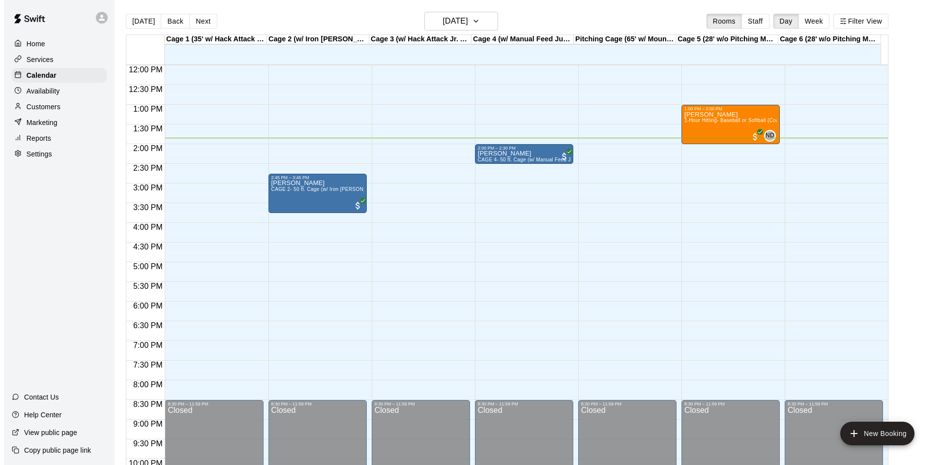
scroll to position [455, 0]
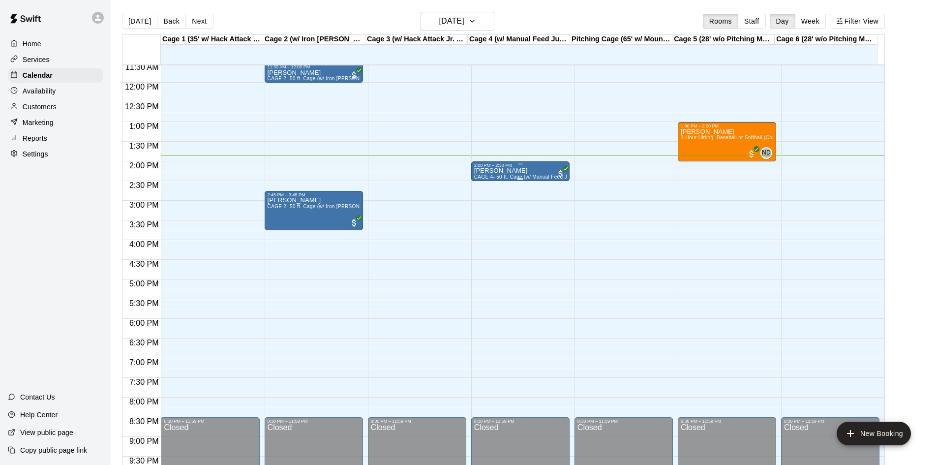
click at [513, 171] on p "[PERSON_NAME]" at bounding box center [520, 171] width 92 height 0
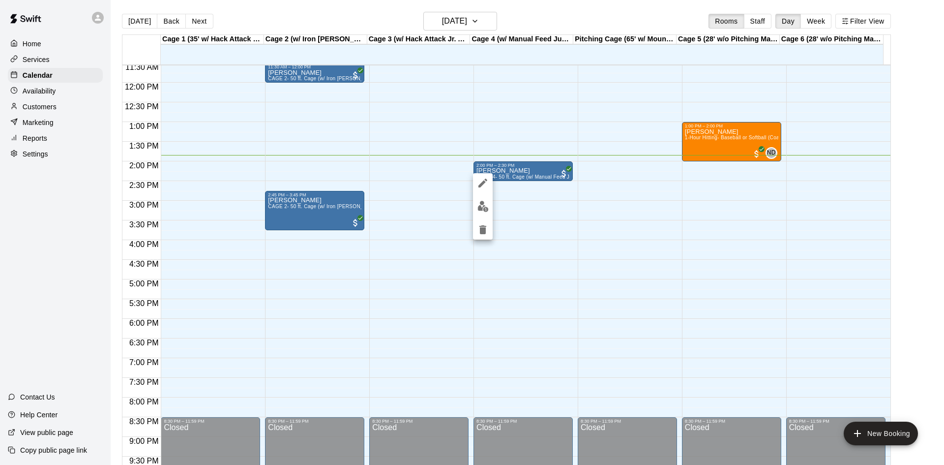
click at [534, 196] on div at bounding box center [472, 232] width 944 height 465
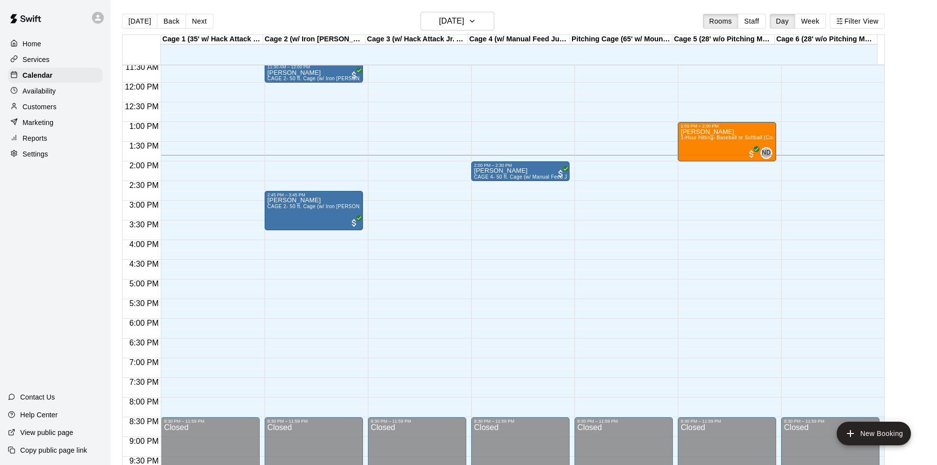
click at [541, 42] on div "Cage 4 (w/ Manual Feed Jugs Machine - Softball)" at bounding box center [519, 39] width 102 height 9
drag, startPoint x: 510, startPoint y: 34, endPoint x: 527, endPoint y: 42, distance: 19.4
click at [527, 42] on div "Cage 1 (35' w/ Hack Attack Manual Feed) 13 Sat Cage 2 (w/ Iron Mike Auto Feeder…" at bounding box center [503, 255] width 763 height 442
click at [516, 138] on div "12:00 AM – 8:00 AM Closed 2:00 PM – 2:30 PM Maisen Harding CAGE 4- 50 ft. Cage …" at bounding box center [520, 82] width 98 height 944
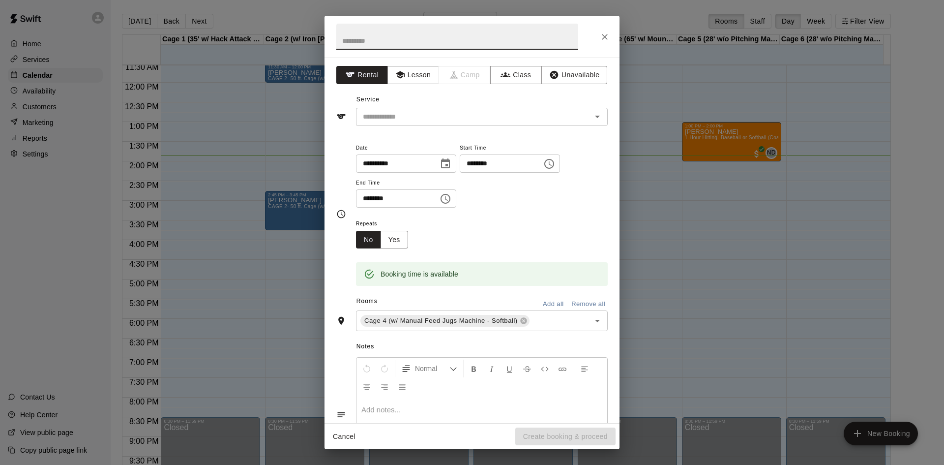
click at [752, 254] on div "**********" at bounding box center [472, 232] width 944 height 465
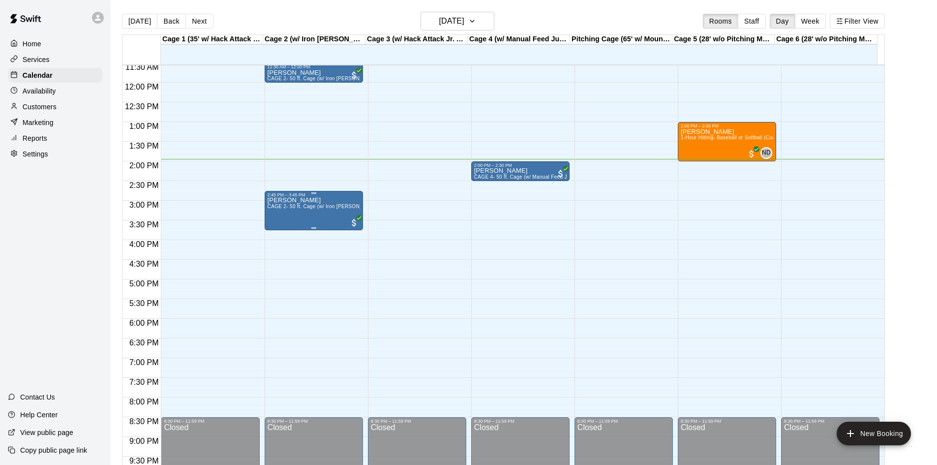
click at [320, 213] on div "Anna Paquin CAGE 2- 50 ft. Cage (w/ Iron Mike Auto Feeder- Fastpitch SOFTBALL)" at bounding box center [314, 429] width 92 height 465
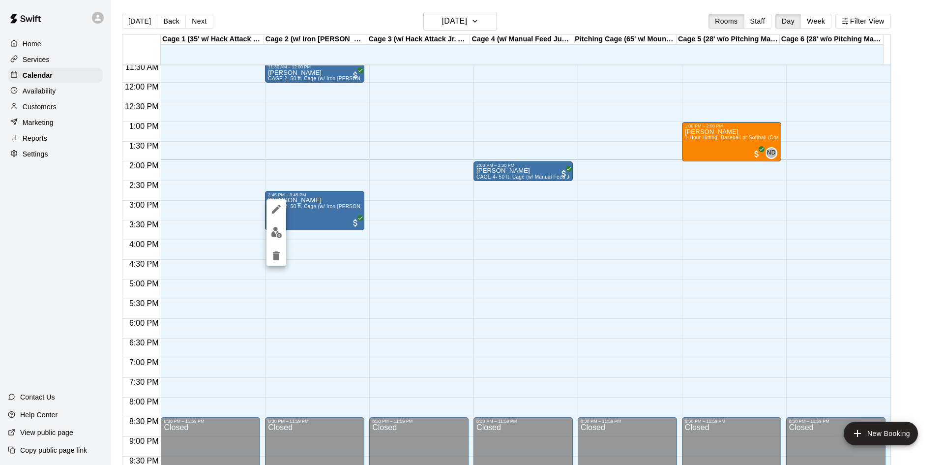
click at [274, 211] on icon "edit" at bounding box center [276, 209] width 9 height 9
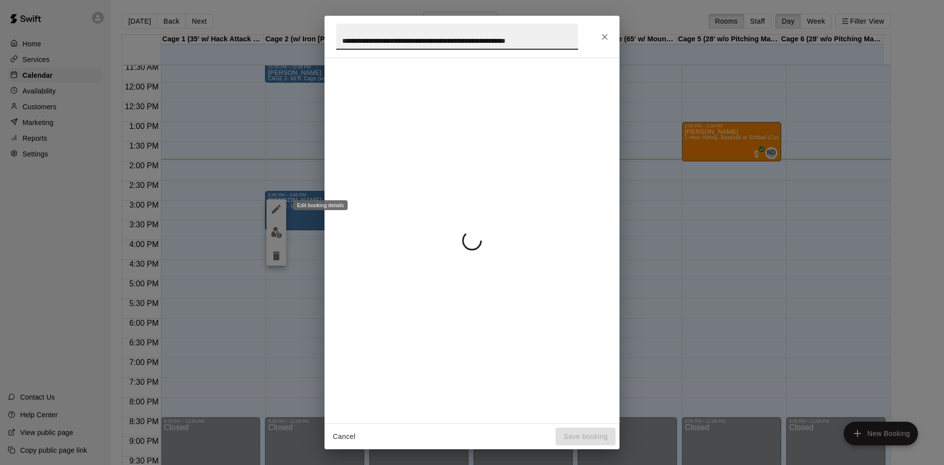
scroll to position [0, 3]
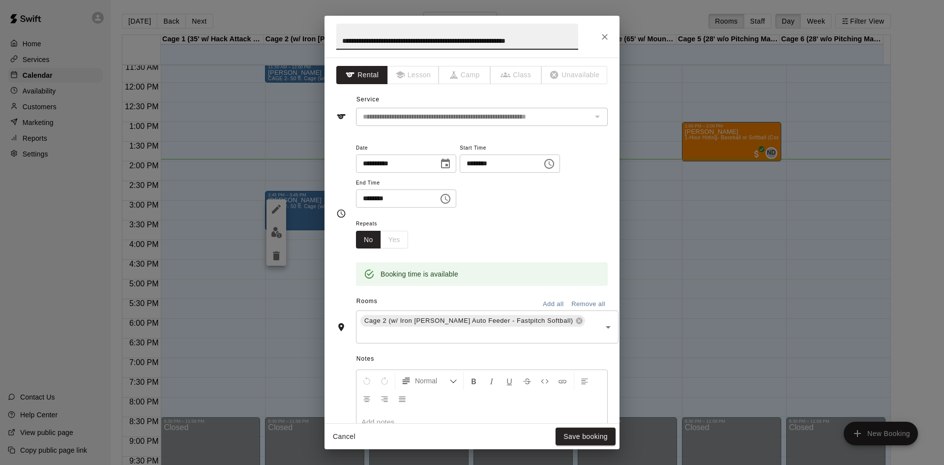
click at [488, 162] on input "********" at bounding box center [498, 163] width 76 height 18
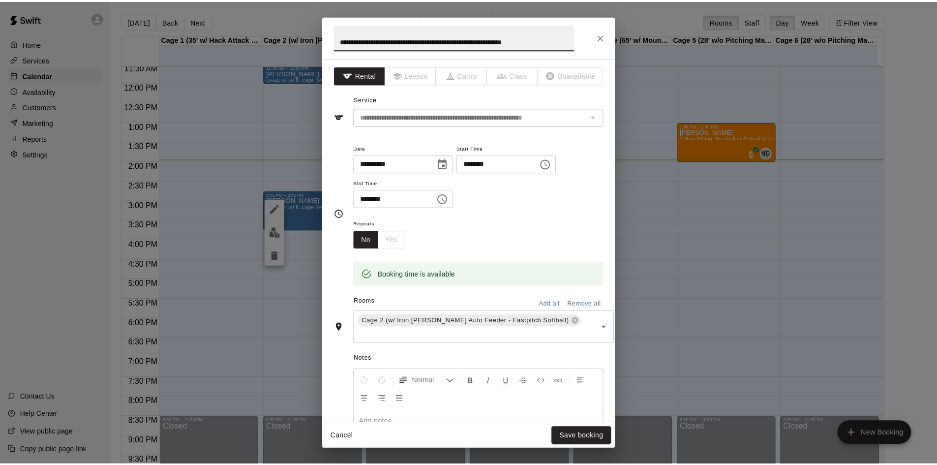
scroll to position [0, 0]
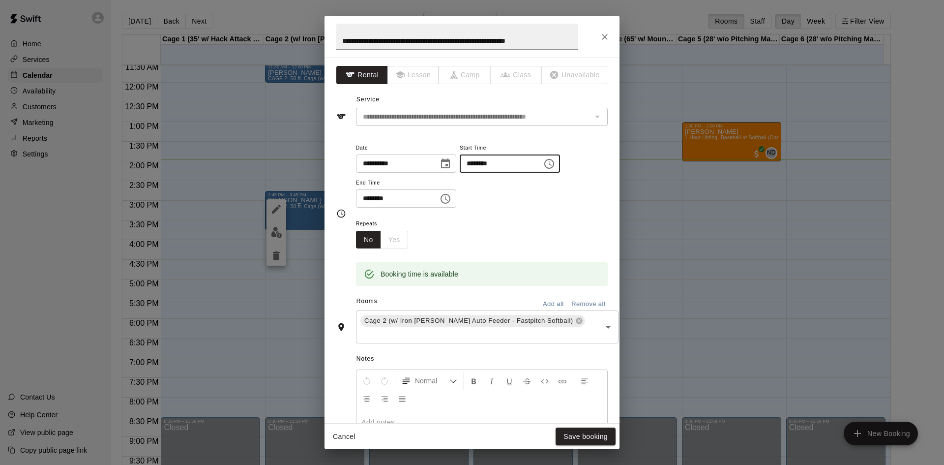
type input "********"
click at [368, 201] on input "********" at bounding box center [394, 198] width 76 height 18
type input "********"
click at [503, 210] on div "**********" at bounding box center [482, 180] width 252 height 76
click at [587, 441] on button "Save booking" at bounding box center [586, 436] width 60 height 18
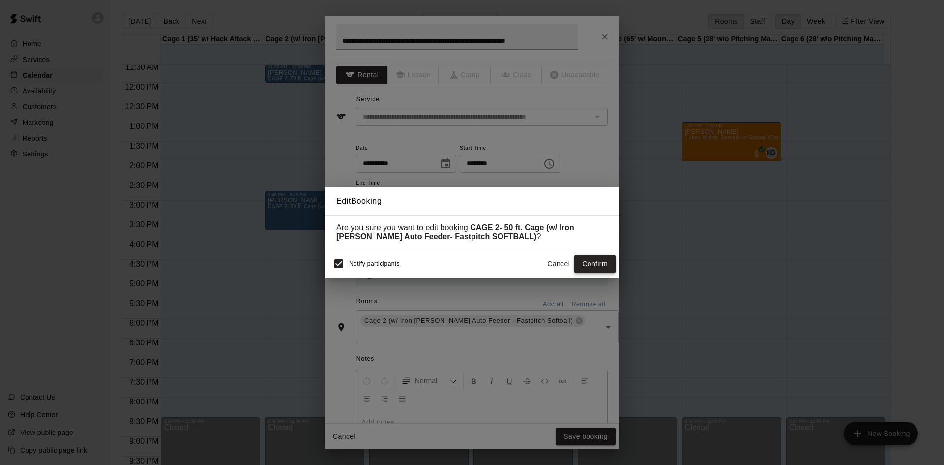
click at [593, 269] on button "Confirm" at bounding box center [594, 264] width 41 height 18
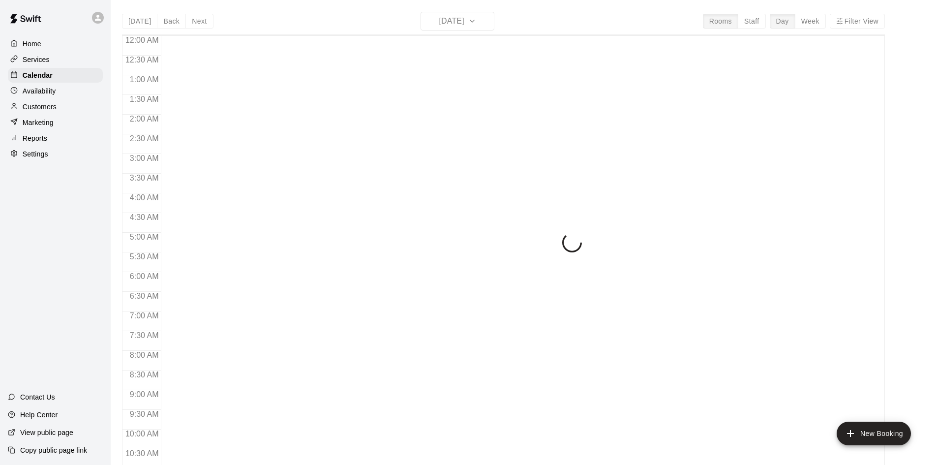
scroll to position [504, 0]
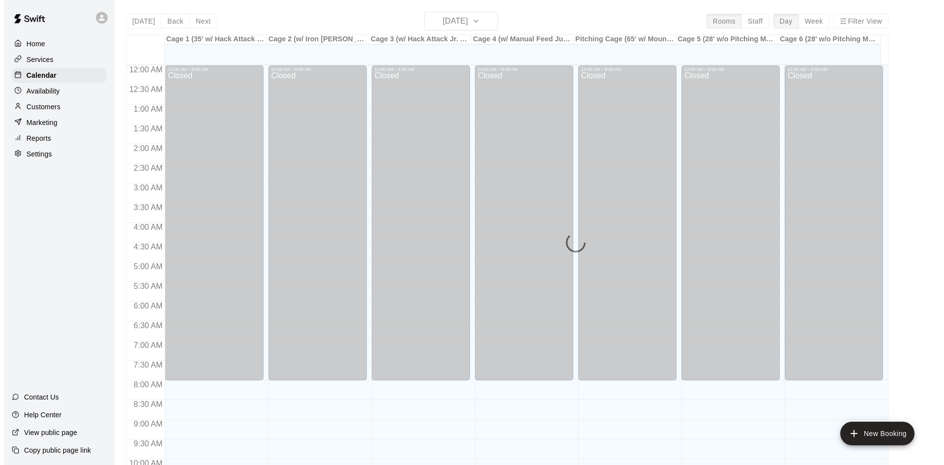
scroll to position [504, 0]
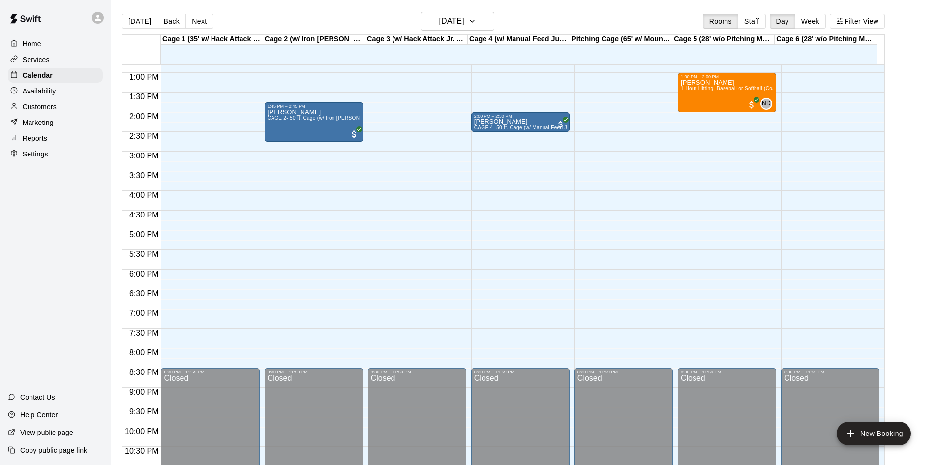
click at [392, 212] on div "12:00 AM – 8:00 AM Closed 9:30 AM – 10:00 AM [PERSON_NAME] CAGE 3- (w/ HitTrax …" at bounding box center [417, 33] width 98 height 944
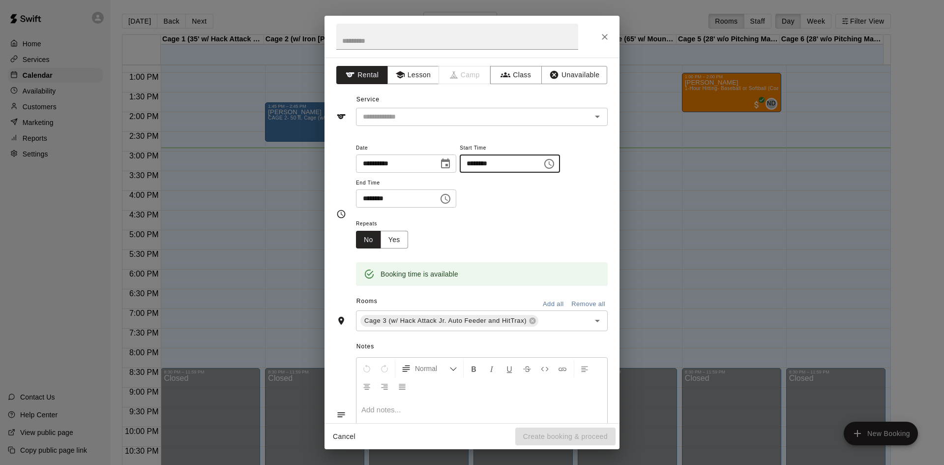
click at [490, 165] on input "********" at bounding box center [498, 163] width 76 height 18
type input "********"
click at [373, 199] on input "********" at bounding box center [394, 198] width 76 height 18
click at [369, 198] on input "********" at bounding box center [394, 198] width 76 height 18
type input "********"
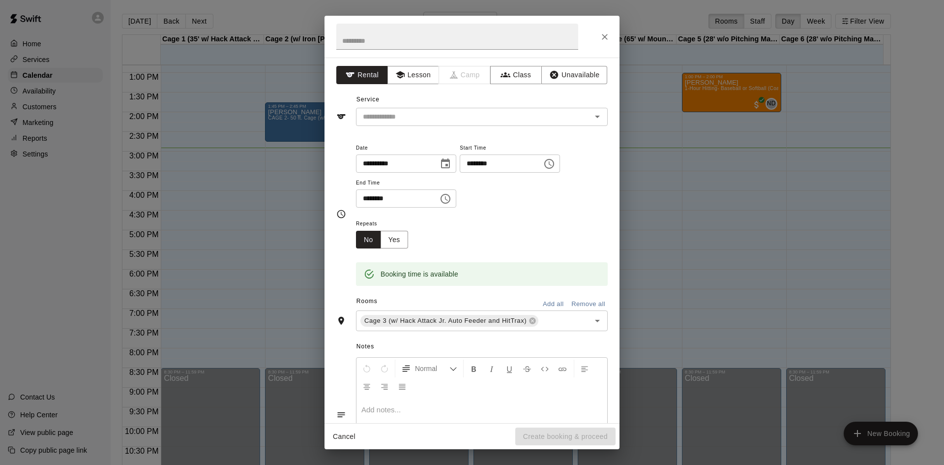
click at [507, 219] on div "Repeats No Yes" at bounding box center [482, 232] width 252 height 31
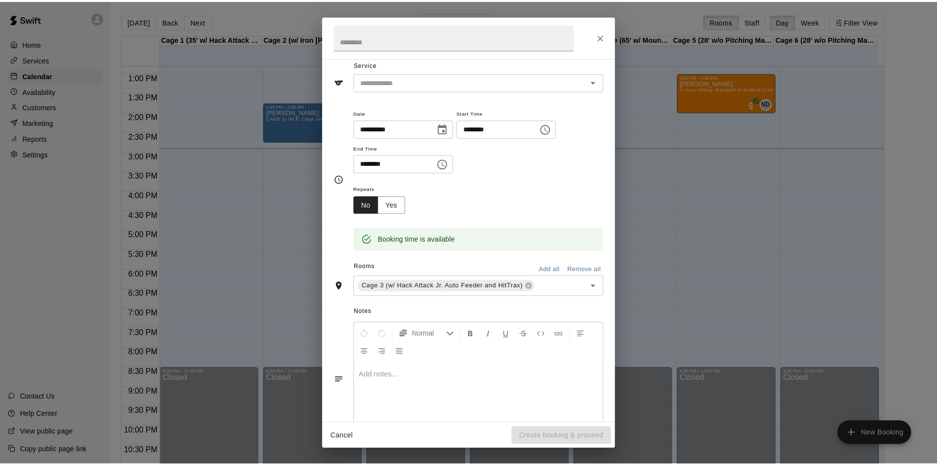
scroll to position [0, 0]
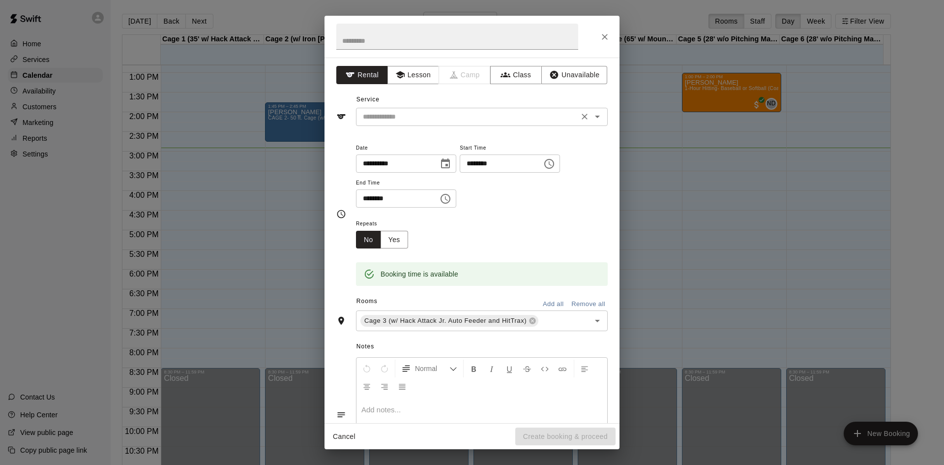
click at [404, 120] on input "text" at bounding box center [467, 117] width 217 height 12
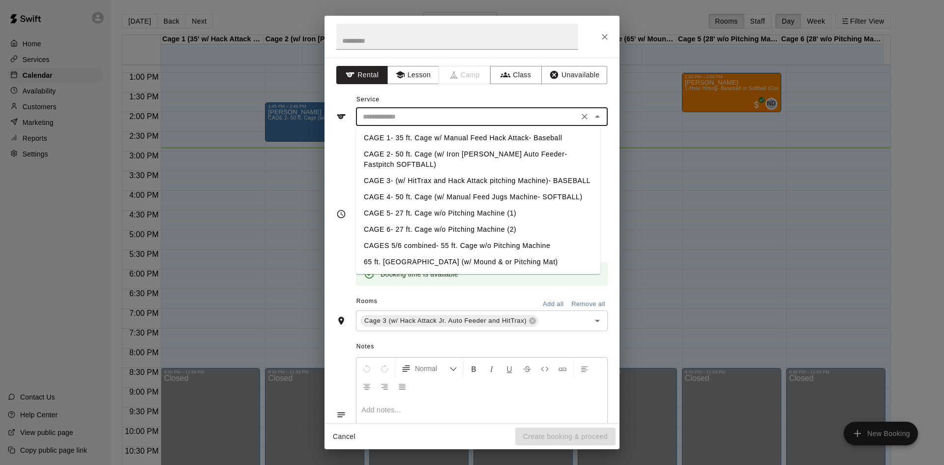
drag, startPoint x: 423, startPoint y: 180, endPoint x: 434, endPoint y: 192, distance: 16.0
click at [423, 179] on li "CAGE 3- (w/ HitTrax and Hack Attack pitching Machine)- BASEBALL" at bounding box center [478, 181] width 244 height 16
type input "**********"
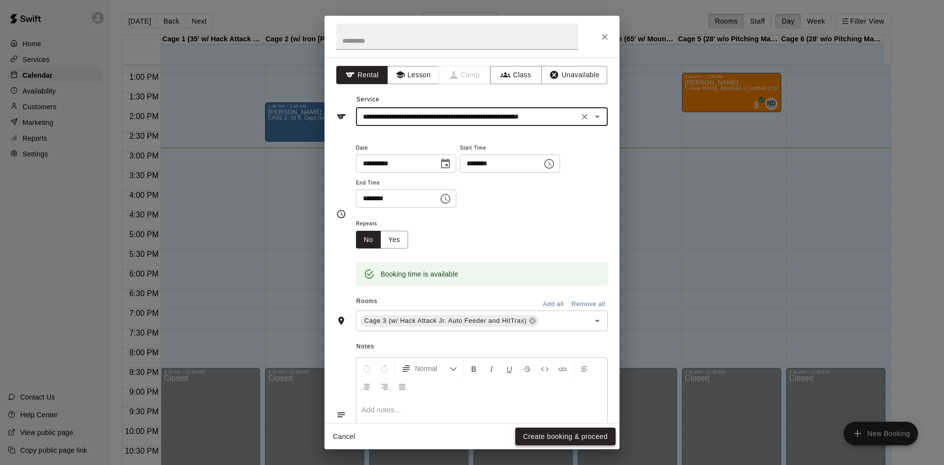
click at [583, 430] on button "Create booking & proceed" at bounding box center [565, 436] width 100 height 18
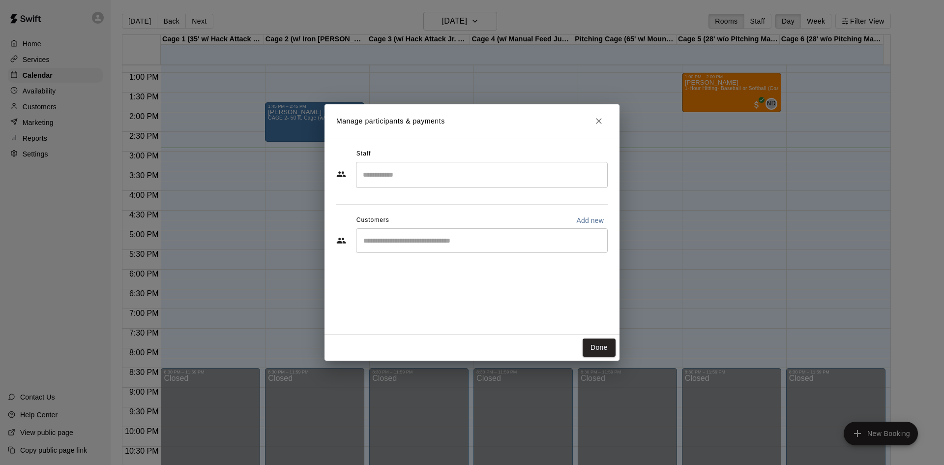
click at [414, 256] on div "Staff ​ Customers Add new ​" at bounding box center [471, 204] width 271 height 117
click at [407, 239] on input "Start typing to search customers..." at bounding box center [482, 241] width 243 height 10
type input "****"
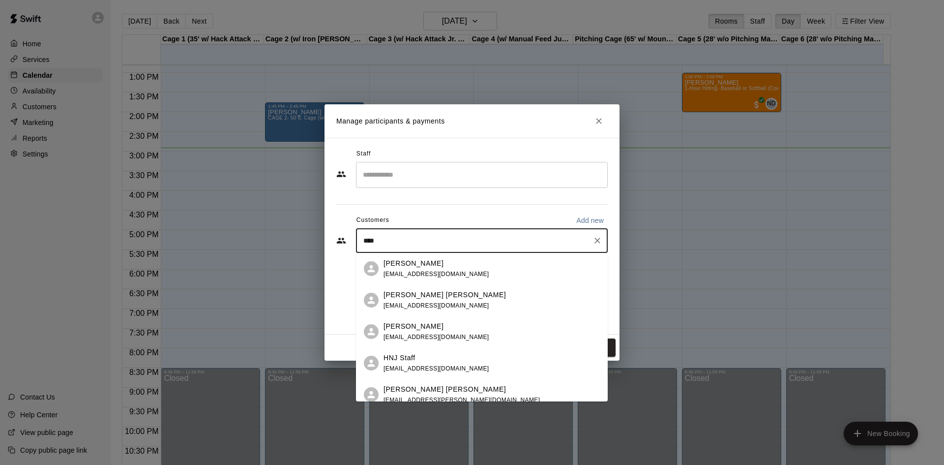
click at [403, 270] on span "avenjax@gmail.com" at bounding box center [437, 273] width 106 height 7
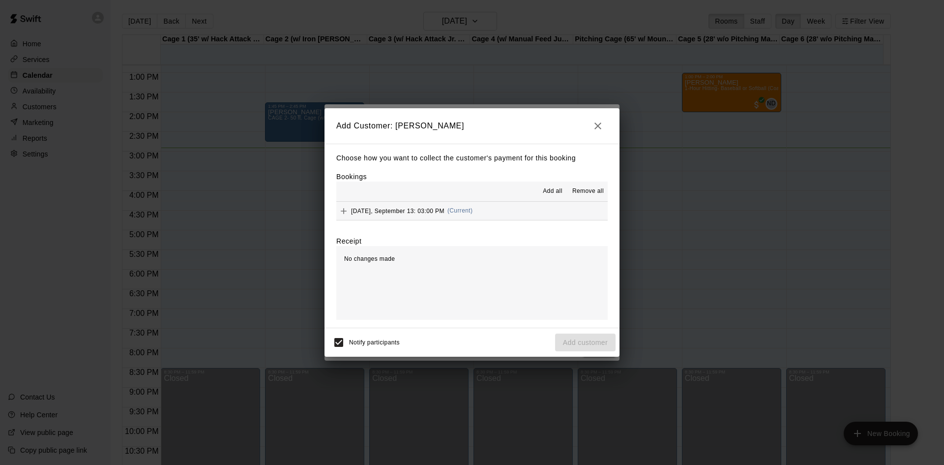
click at [369, 208] on span "Saturday, September 13: 03:00 PM" at bounding box center [397, 210] width 93 height 7
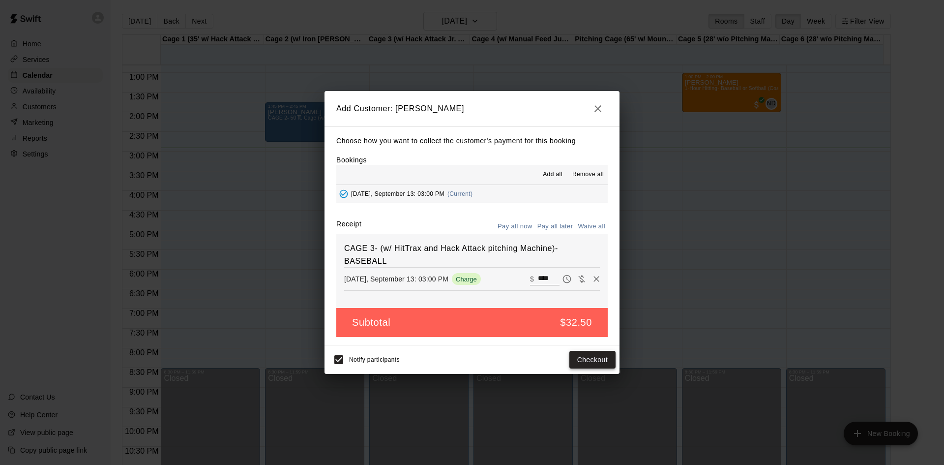
click at [581, 357] on button "Checkout" at bounding box center [593, 360] width 46 height 18
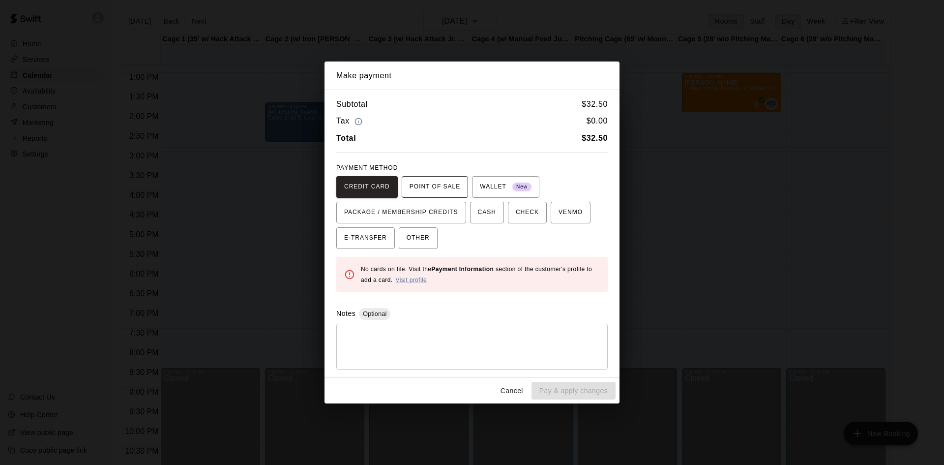
click at [424, 180] on span "POINT OF SALE" at bounding box center [435, 187] width 51 height 16
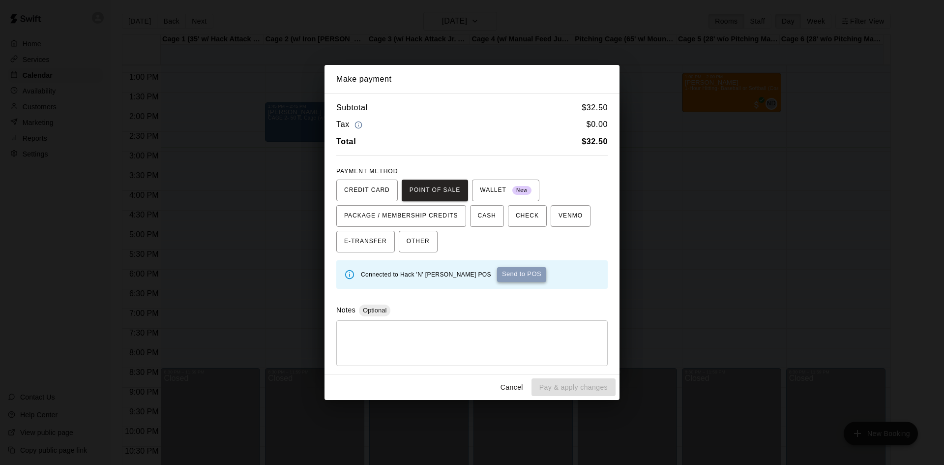
click at [522, 271] on button "Send to POS" at bounding box center [521, 274] width 49 height 15
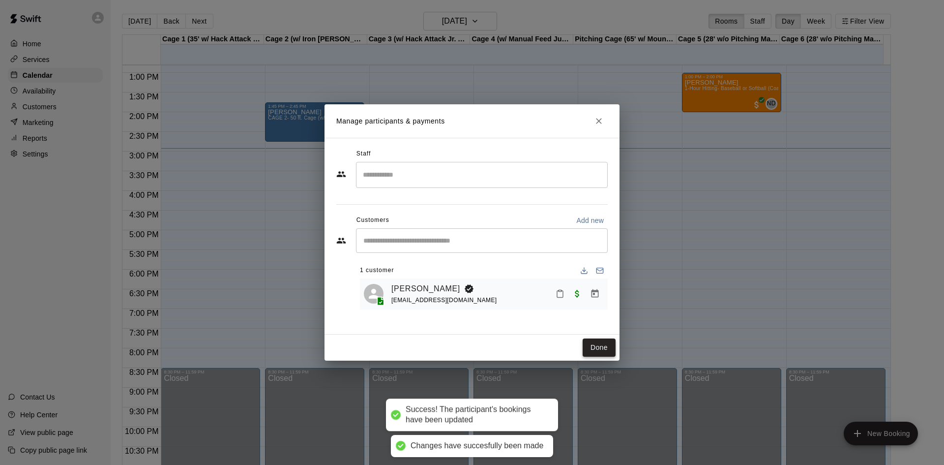
click at [607, 352] on button "Done" at bounding box center [599, 347] width 33 height 18
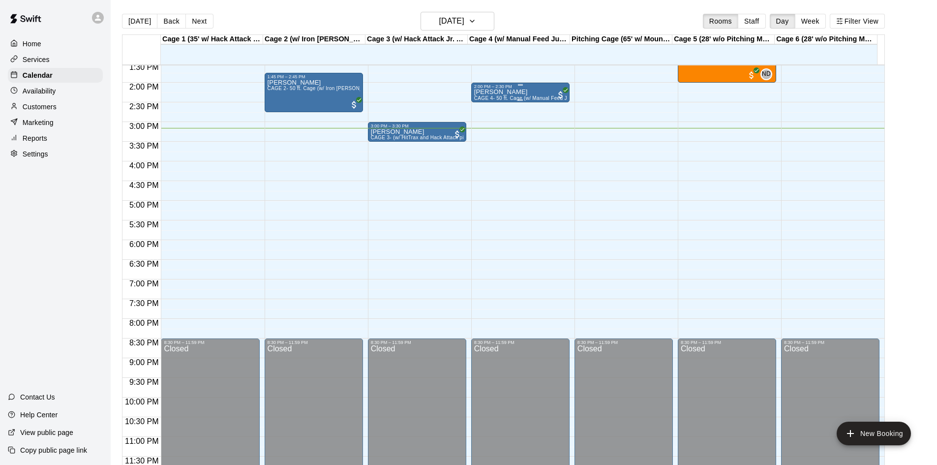
scroll to position [16, 0]
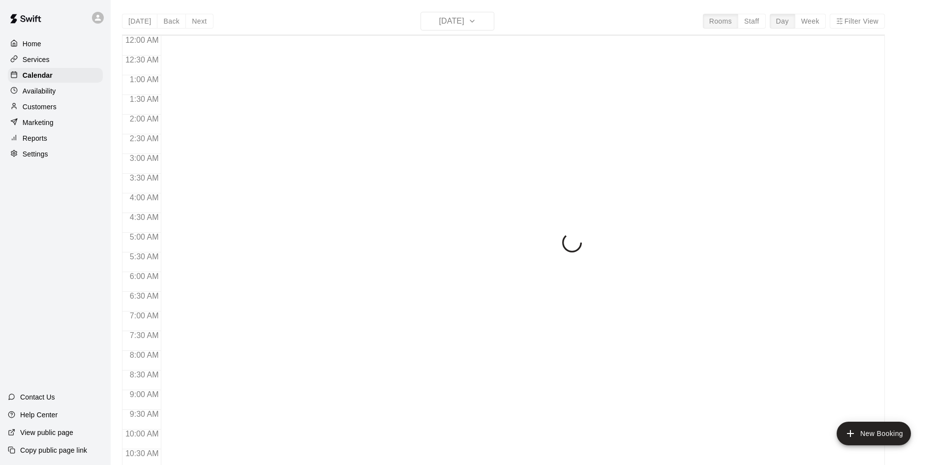
scroll to position [504, 0]
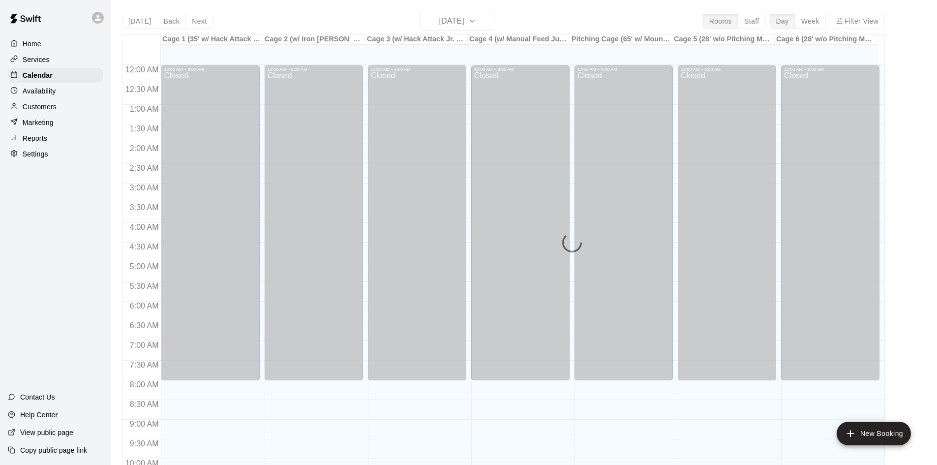
scroll to position [504, 0]
